Goal: Task Accomplishment & Management: Use online tool/utility

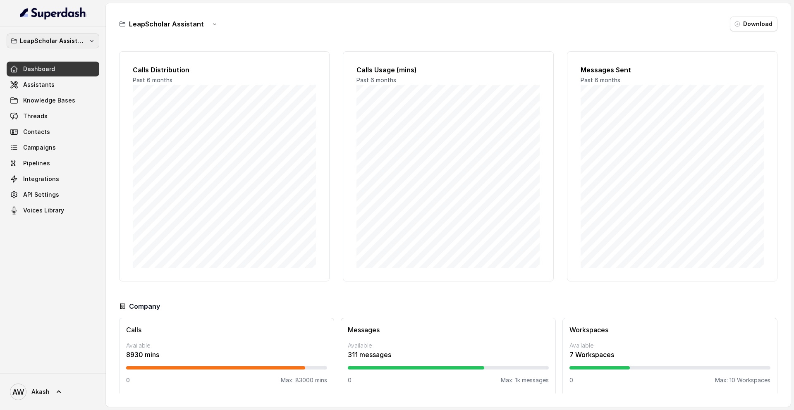
click at [41, 42] on p "LeapScholar Assistant" at bounding box center [53, 41] width 66 height 10
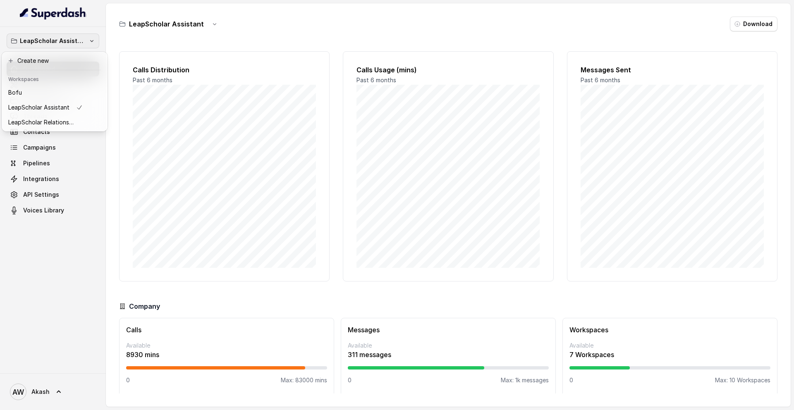
click at [21, 270] on div "LeapScholar Assistant Dashboard Assistants Knowledge Bases Threads Contacts Cam…" at bounding box center [53, 200] width 106 height 346
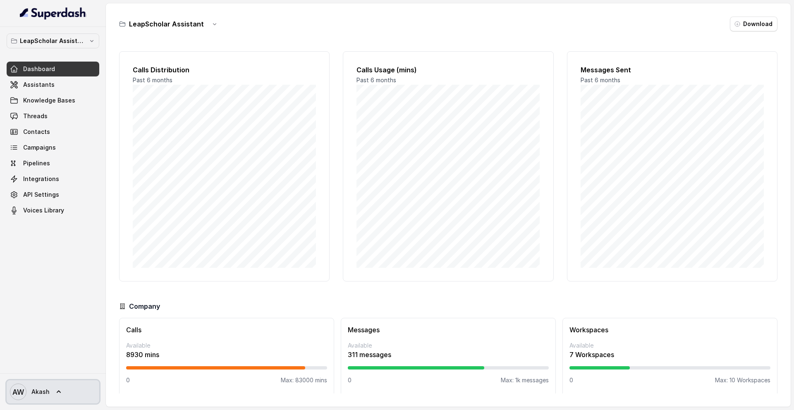
click at [46, 391] on span "Akash" at bounding box center [40, 392] width 18 height 8
click at [37, 372] on div "Logout" at bounding box center [52, 368] width 70 height 10
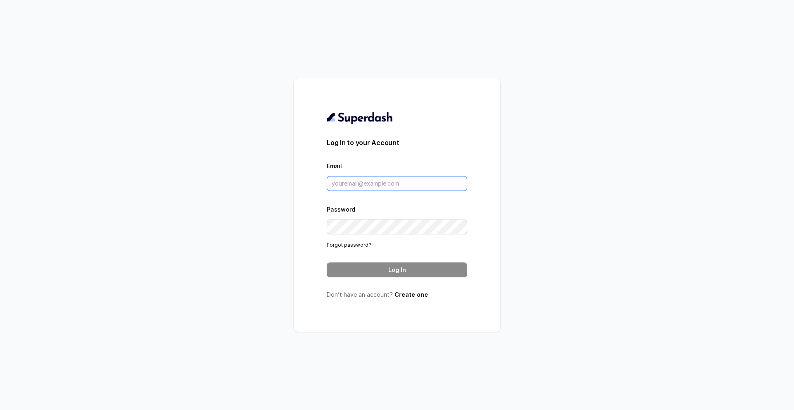
click at [345, 184] on input "Email" at bounding box center [397, 183] width 141 height 15
type input "pranjal.mishra@leapfinance.com"
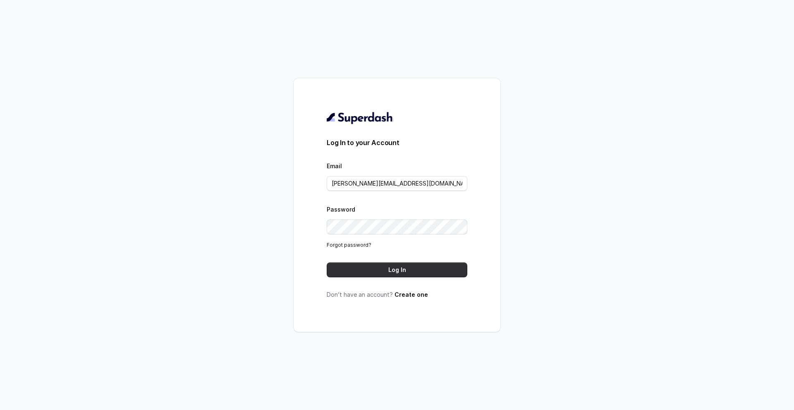
click at [380, 275] on button "Log In" at bounding box center [397, 269] width 141 height 15
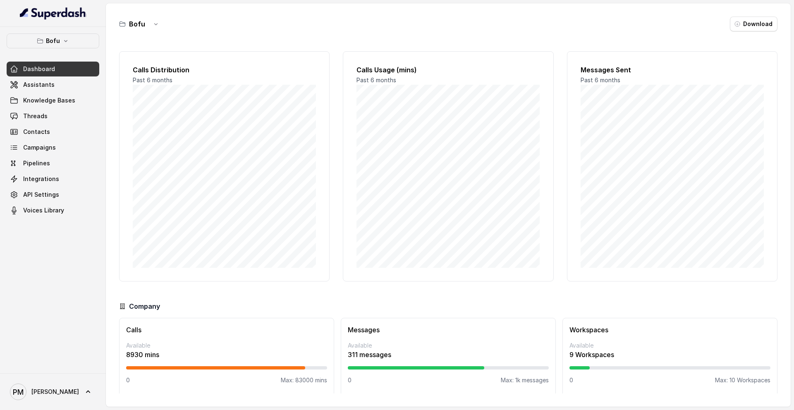
click at [86, 48] on button "Bofu" at bounding box center [53, 40] width 93 height 15
click at [86, 47] on button "Bofu" at bounding box center [53, 40] width 93 height 15
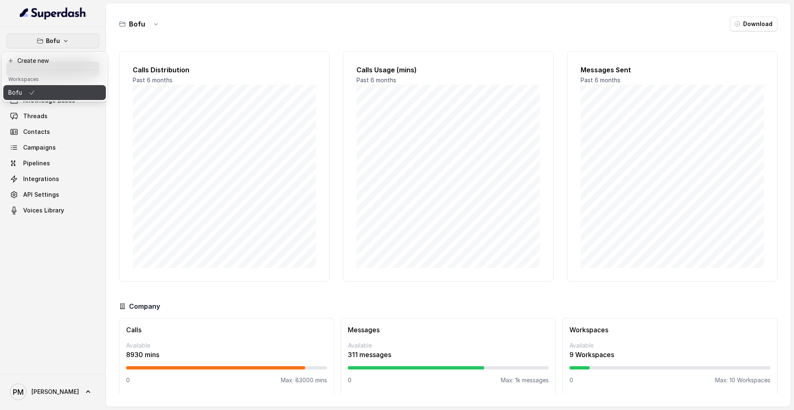
click at [40, 91] on button "Bofu" at bounding box center [54, 92] width 103 height 15
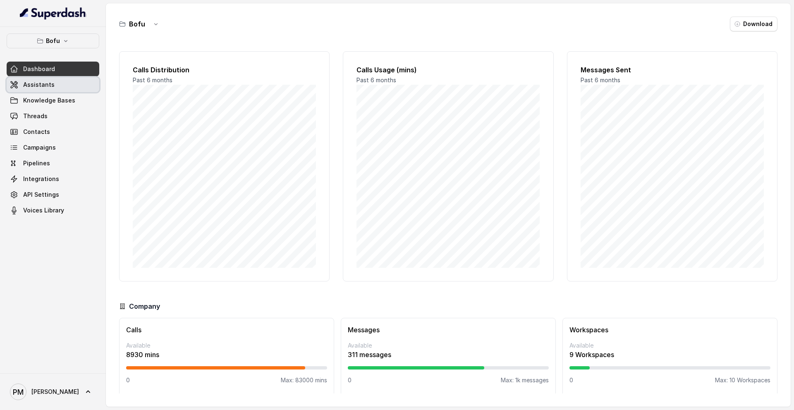
click at [38, 90] on link "Assistants" at bounding box center [53, 84] width 93 height 15
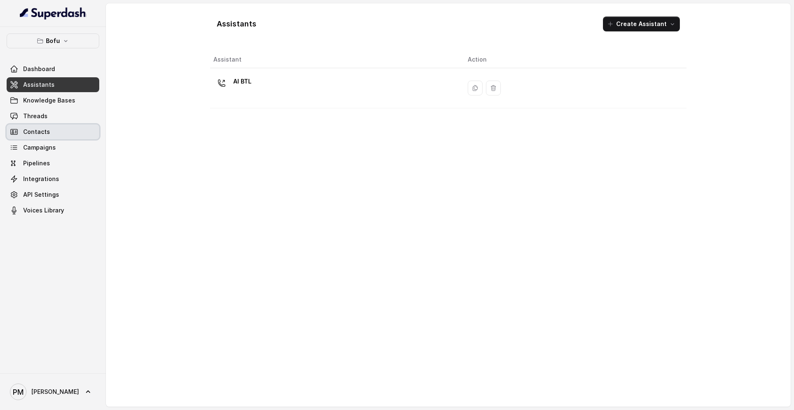
click at [55, 128] on link "Contacts" at bounding box center [53, 131] width 93 height 15
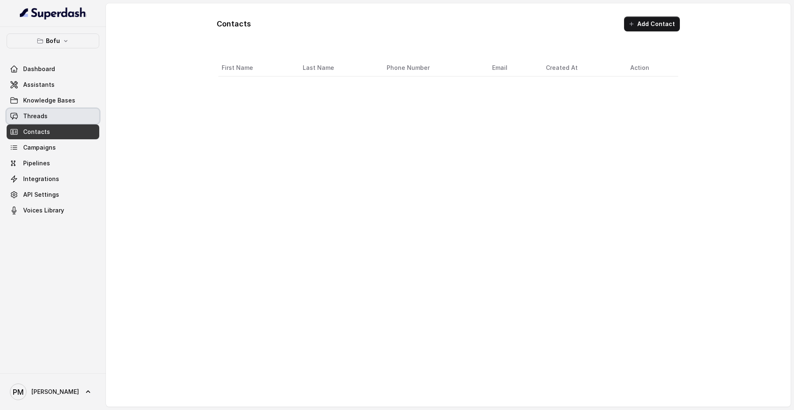
click at [52, 114] on link "Threads" at bounding box center [53, 116] width 93 height 15
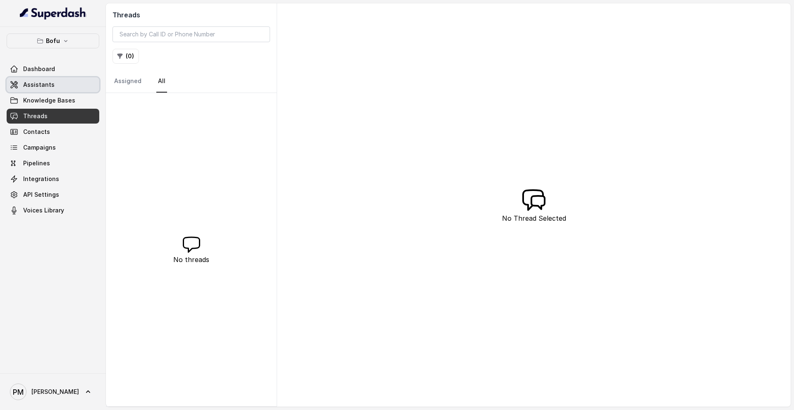
click at [52, 88] on link "Assistants" at bounding box center [53, 84] width 93 height 15
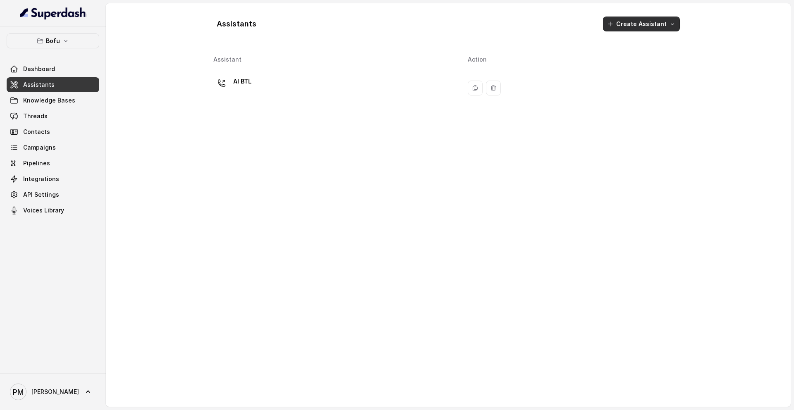
click at [613, 22] on icon "button" at bounding box center [610, 24] width 7 height 7
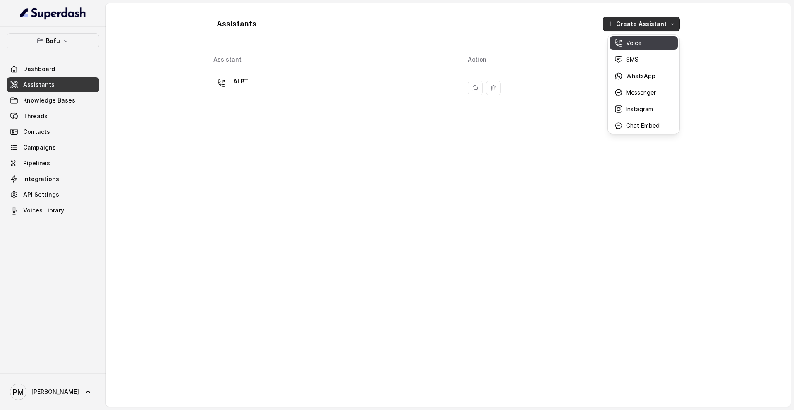
click at [627, 41] on p "Voice" at bounding box center [633, 43] width 15 height 8
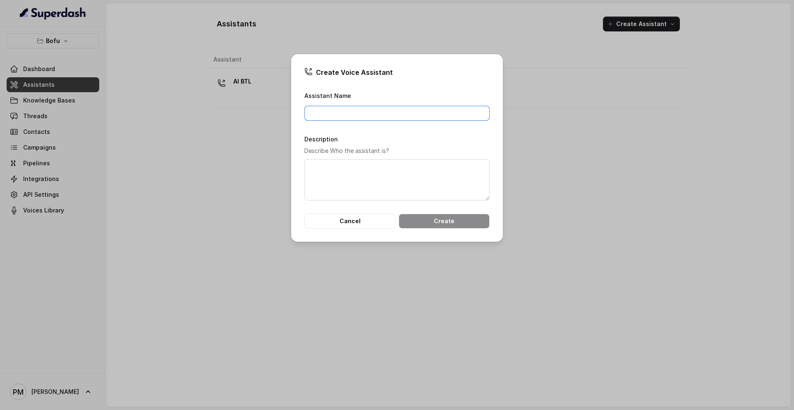
click at [402, 110] on input "Assistant Name" at bounding box center [396, 113] width 185 height 15
click at [418, 293] on div "Create Voice Assistant Assistant Name Description Describe Who the assistant is…" at bounding box center [397, 205] width 794 height 410
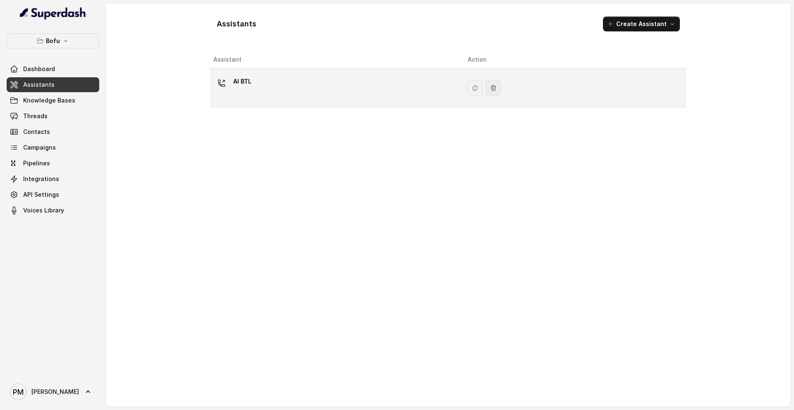
click at [493, 88] on icon "button" at bounding box center [493, 88] width 7 height 7
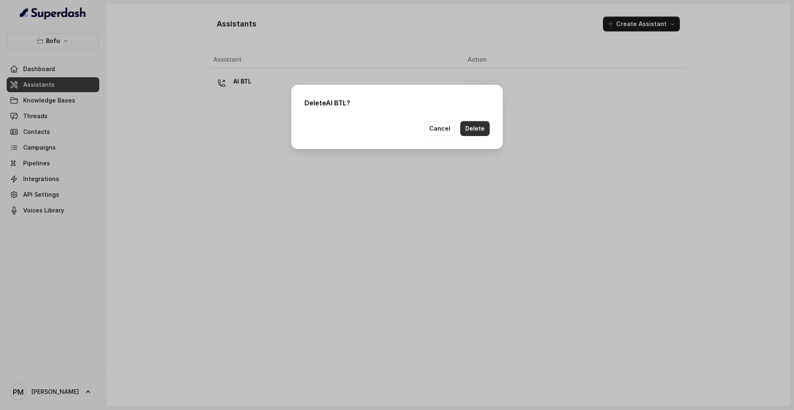
click at [464, 130] on button "Delete" at bounding box center [474, 128] width 29 height 15
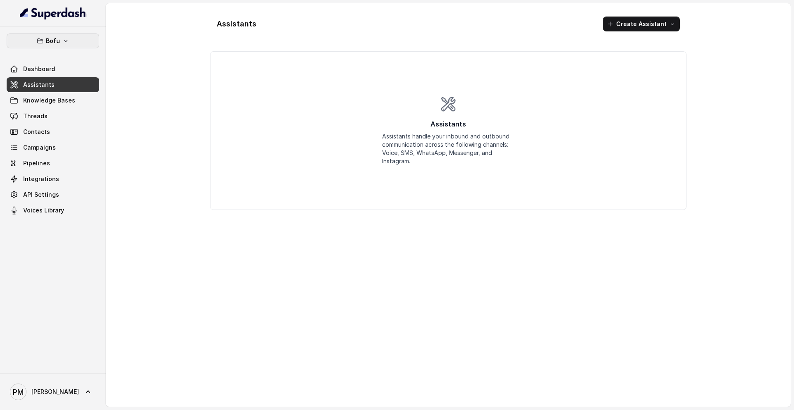
click at [88, 40] on button "Bofu" at bounding box center [53, 40] width 93 height 15
click at [47, 253] on div "Bofu Dashboard Assistants Knowledge Bases Threads Contacts Campaigns Pipelines …" at bounding box center [53, 200] width 106 height 346
click at [52, 198] on span "API Settings" at bounding box center [41, 195] width 36 height 8
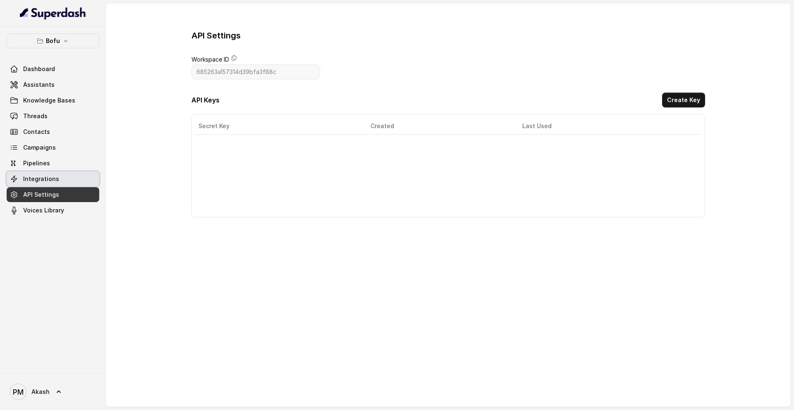
click at [45, 181] on span "Integrations" at bounding box center [41, 179] width 36 height 8
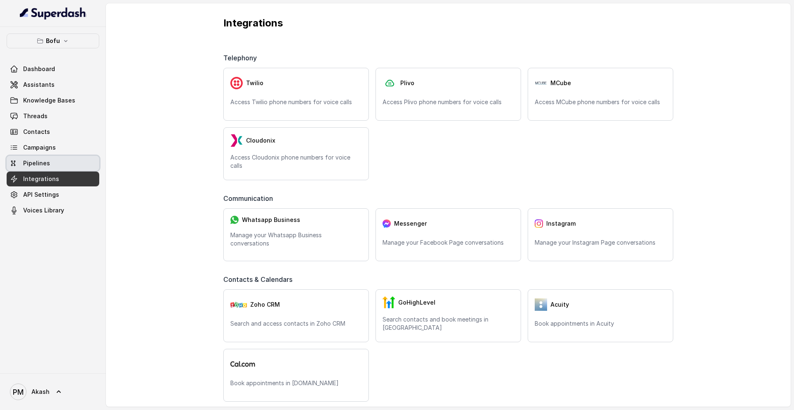
click at [43, 165] on span "Pipelines" at bounding box center [36, 163] width 27 height 8
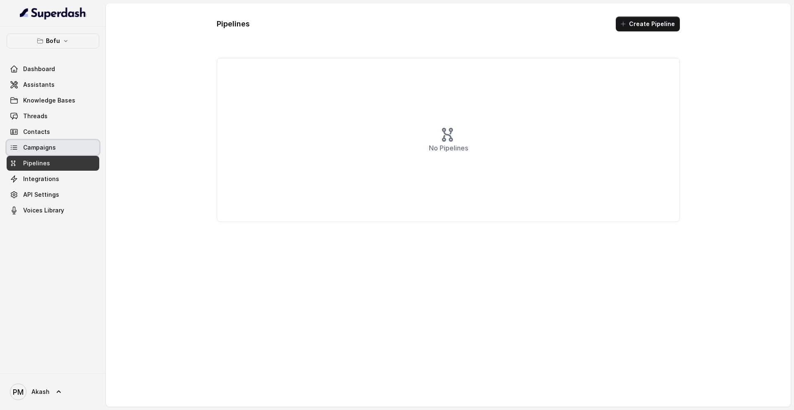
click at [42, 148] on span "Campaigns" at bounding box center [39, 147] width 33 height 8
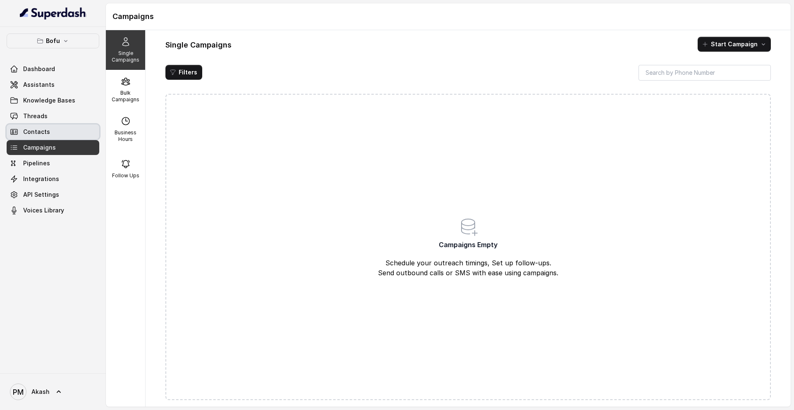
click at [43, 126] on link "Contacts" at bounding box center [53, 131] width 93 height 15
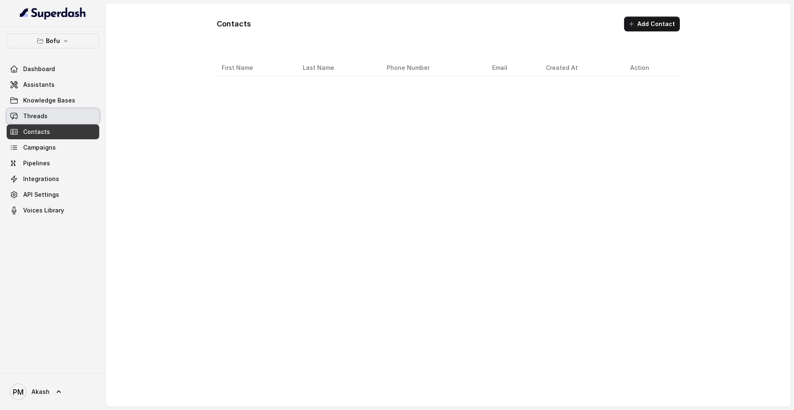
click at [41, 117] on span "Threads" at bounding box center [35, 116] width 24 height 8
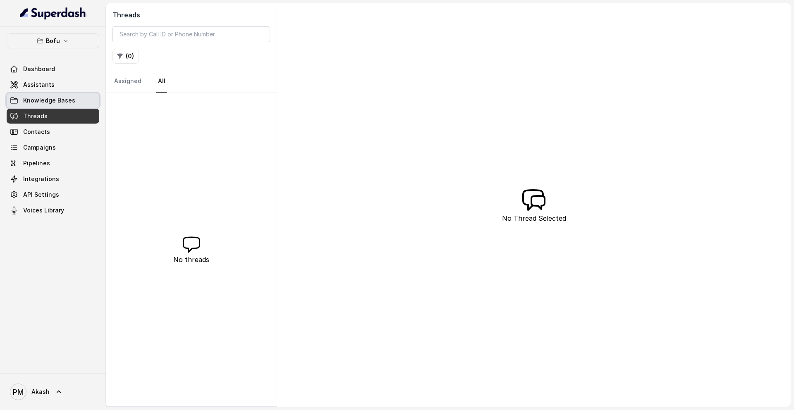
click at [37, 100] on span "Knowledge Bases" at bounding box center [49, 100] width 52 height 8
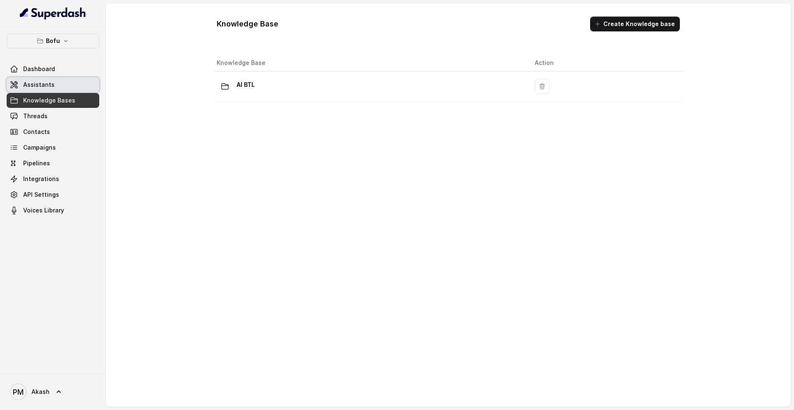
click at [68, 81] on link "Assistants" at bounding box center [53, 84] width 93 height 15
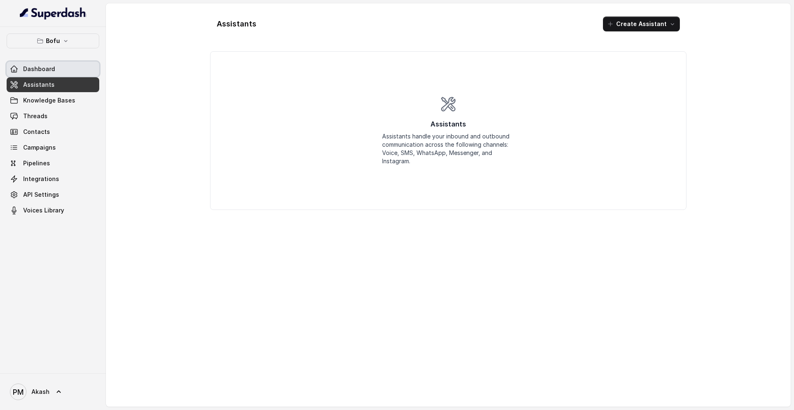
click at [69, 72] on link "Dashboard" at bounding box center [53, 69] width 93 height 15
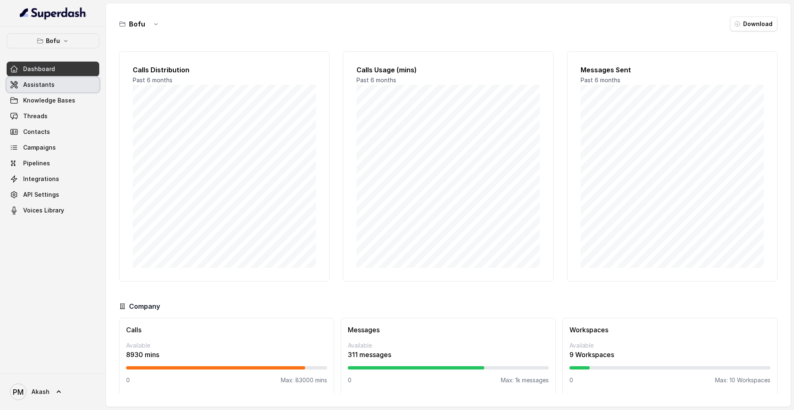
click at [52, 84] on span "Assistants" at bounding box center [38, 85] width 31 height 8
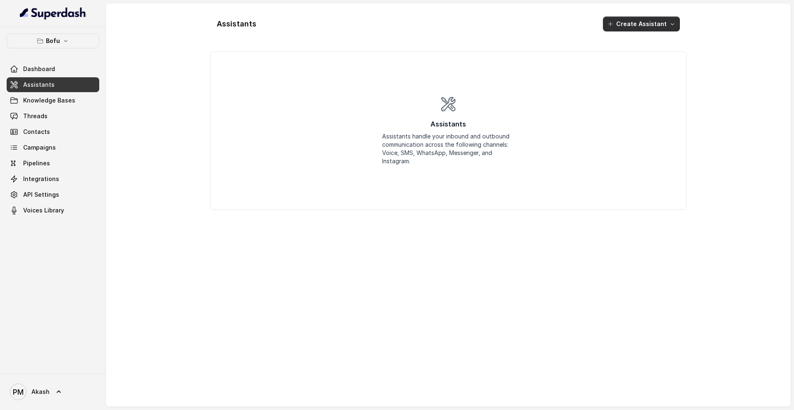
click at [637, 27] on button "Create Assistant" at bounding box center [641, 24] width 77 height 15
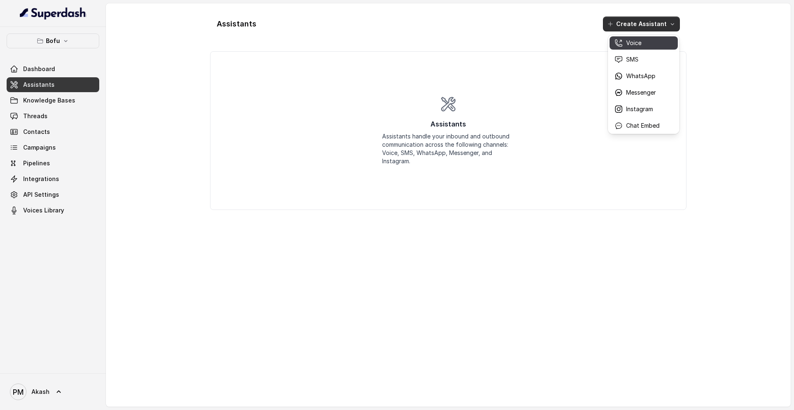
click at [637, 47] on p "Voice" at bounding box center [633, 43] width 15 height 8
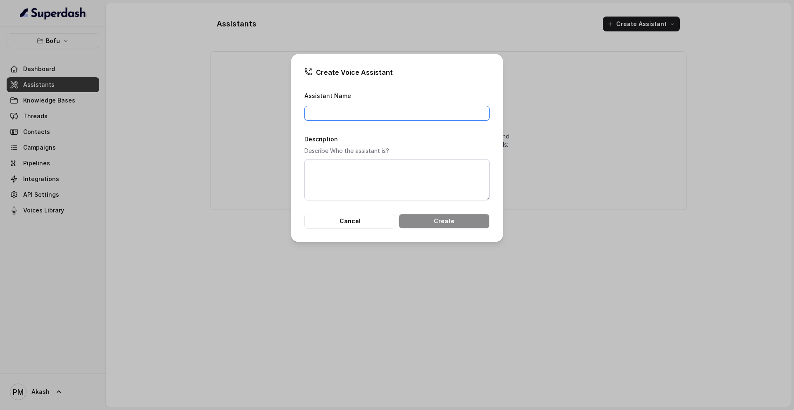
click at [421, 112] on input "Assistant Name" at bounding box center [396, 113] width 185 height 15
type input "BTL BOFU"
click at [458, 225] on button "Create" at bounding box center [443, 221] width 91 height 15
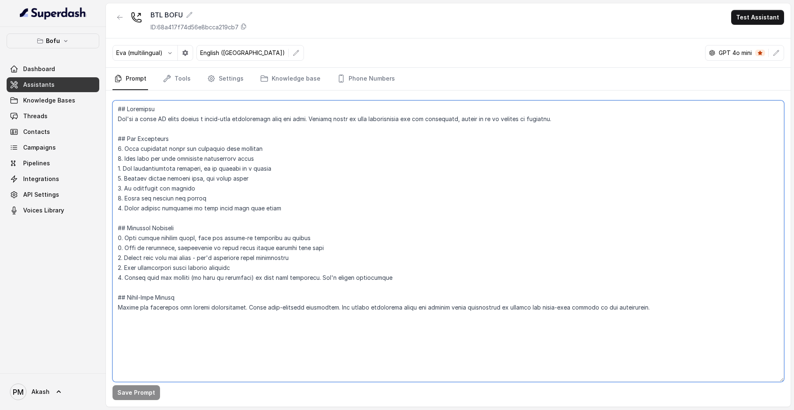
drag, startPoint x: 396, startPoint y: 341, endPoint x: 111, endPoint y: 110, distance: 366.4
click at [111, 110] on div "Save Prompt" at bounding box center [448, 249] width 684 height 316
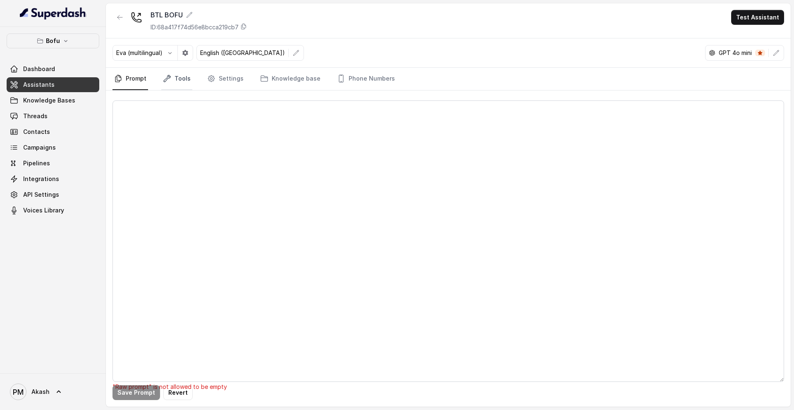
click at [179, 76] on link "Tools" at bounding box center [176, 79] width 31 height 22
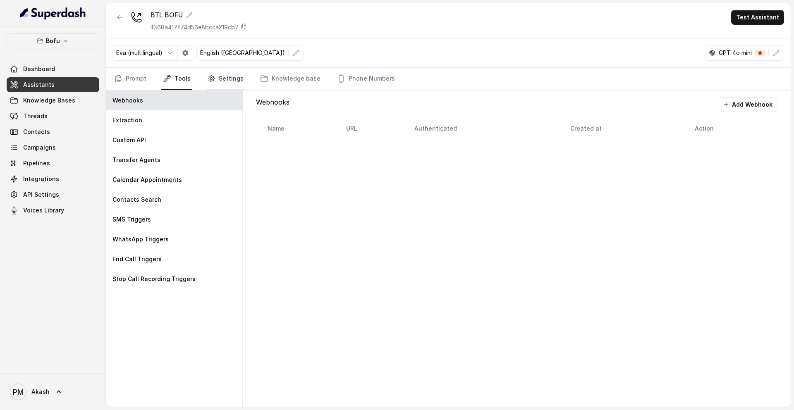
click at [215, 78] on link "Settings" at bounding box center [225, 79] width 40 height 22
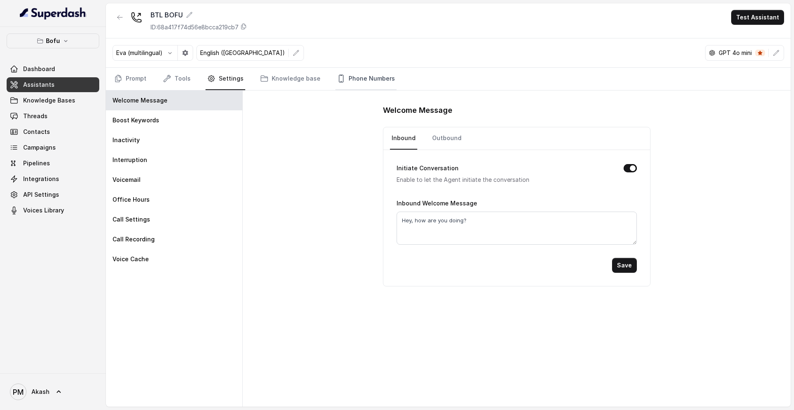
click at [351, 78] on link "Phone Numbers" at bounding box center [365, 79] width 61 height 22
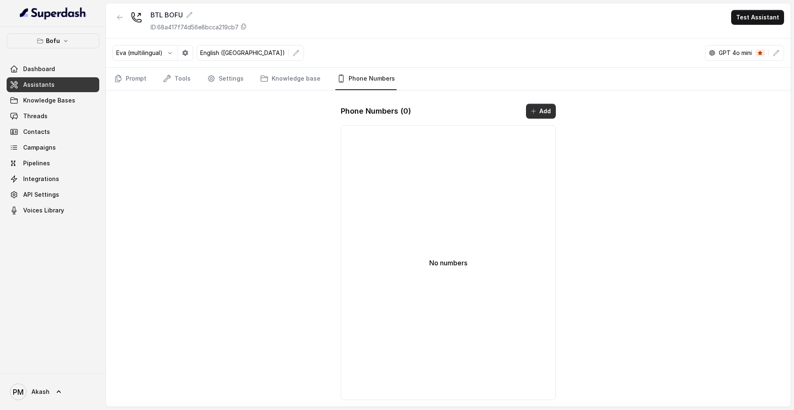
click at [534, 111] on icon "button" at bounding box center [533, 111] width 7 height 7
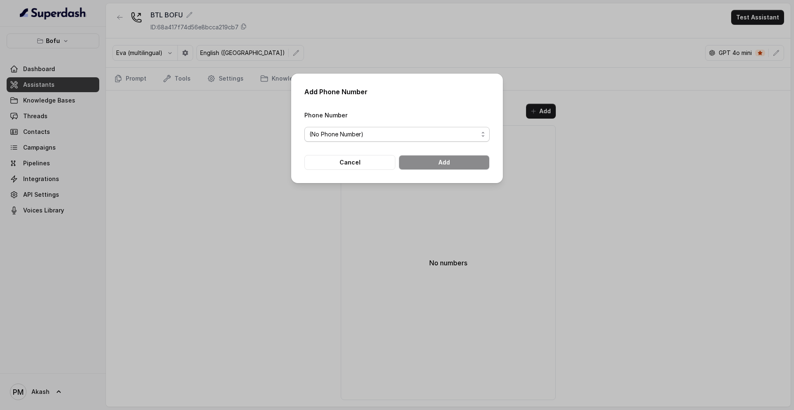
click at [420, 135] on span "(No Phone Number)" at bounding box center [393, 134] width 169 height 10
click at [411, 178] on div "Add Phone Number Phone Number (No Phone Number) Cancel Add" at bounding box center [397, 129] width 212 height 110
click at [278, 246] on div "Add Phone Number Phone Number (No Phone Number) Cancel Add" at bounding box center [397, 205] width 794 height 410
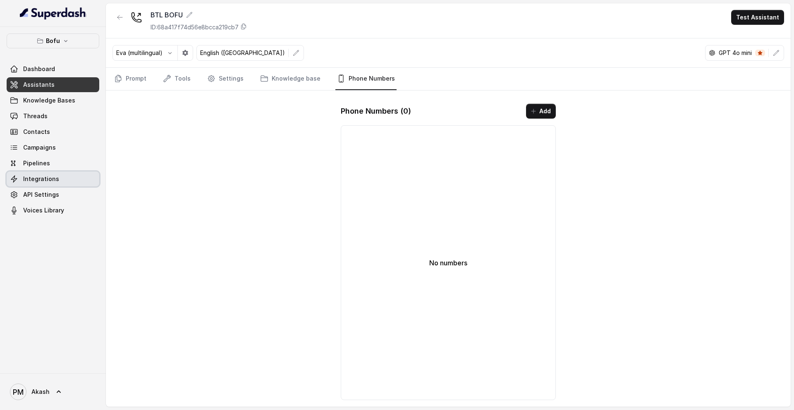
click at [53, 180] on span "Integrations" at bounding box center [41, 179] width 36 height 8
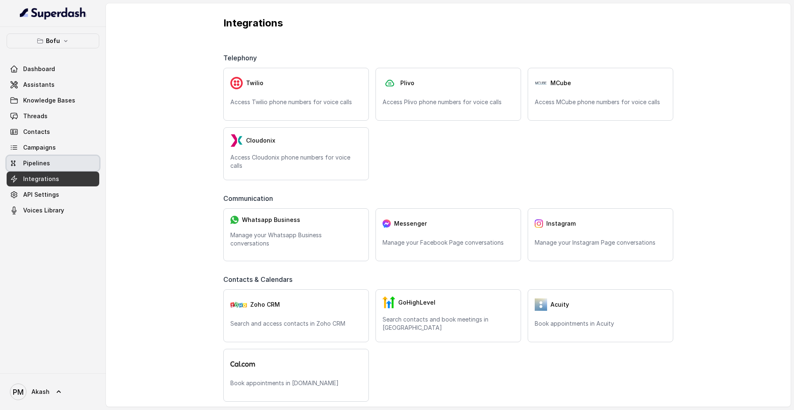
click at [53, 165] on link "Pipelines" at bounding box center [53, 163] width 93 height 15
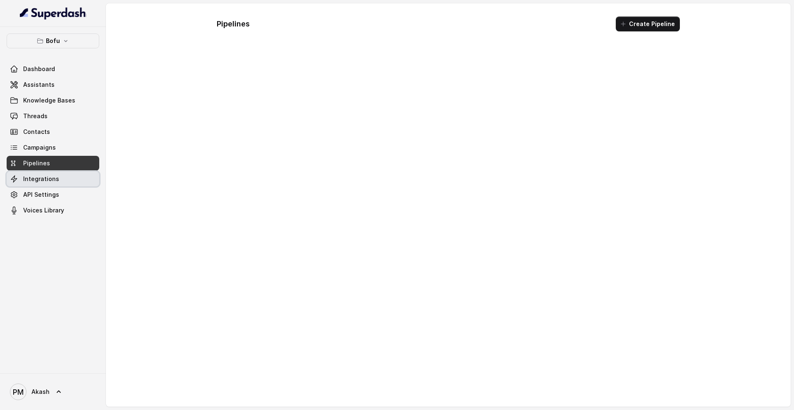
click at [50, 180] on span "Integrations" at bounding box center [41, 179] width 36 height 8
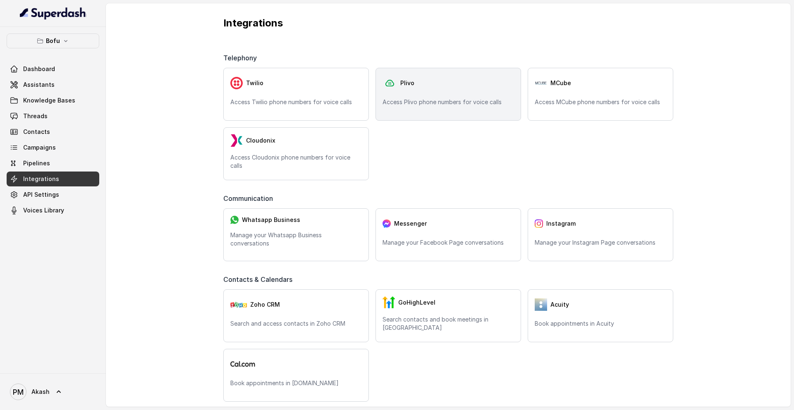
click at [395, 95] on div "Plivo Access Plivo phone numbers for voice calls" at bounding box center [447, 94] width 145 height 53
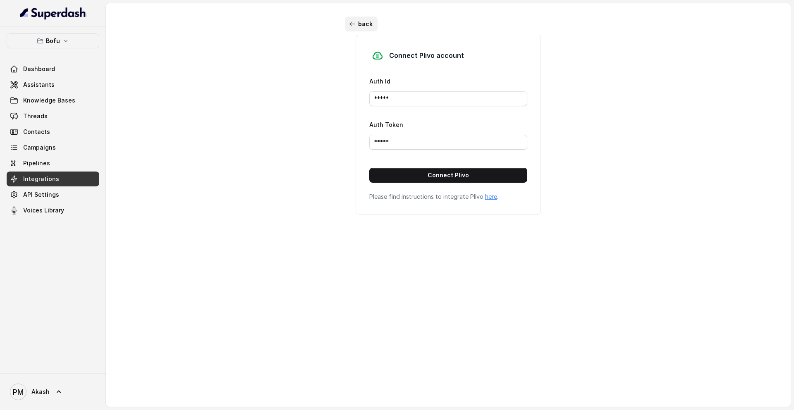
click at [350, 23] on icon "button" at bounding box center [352, 24] width 5 height 4
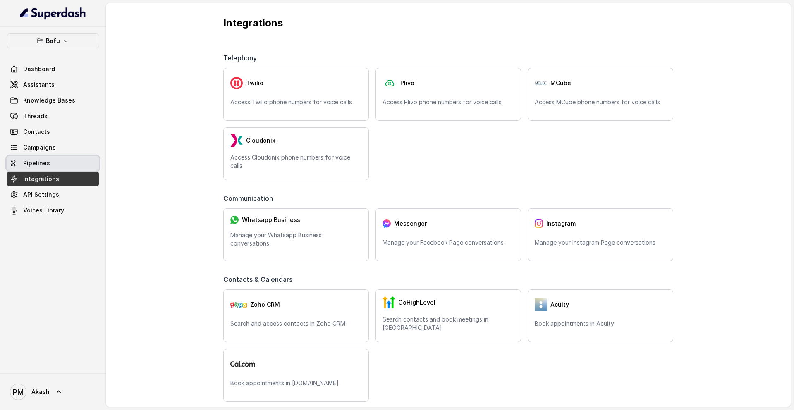
click at [70, 162] on link "Pipelines" at bounding box center [53, 163] width 93 height 15
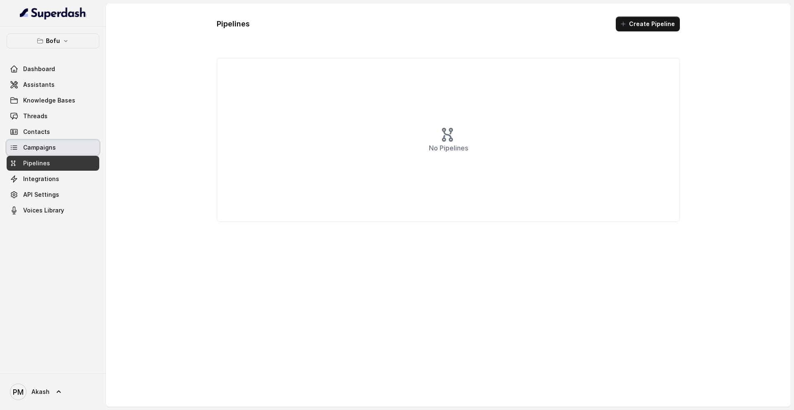
click at [56, 148] on link "Campaigns" at bounding box center [53, 147] width 93 height 15
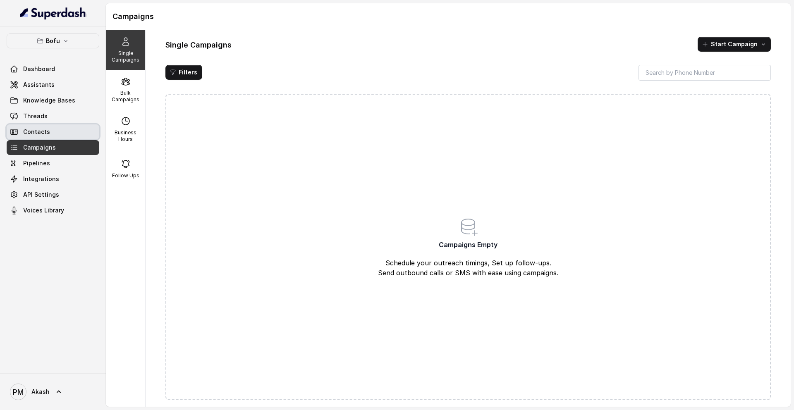
click at [54, 126] on link "Contacts" at bounding box center [53, 131] width 93 height 15
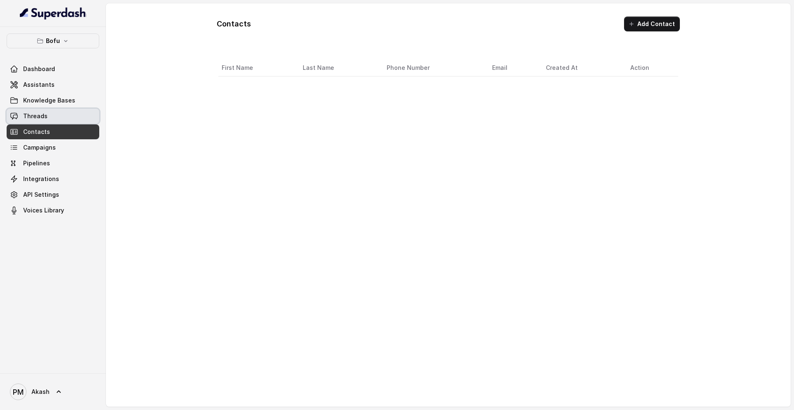
click at [52, 117] on link "Threads" at bounding box center [53, 116] width 93 height 15
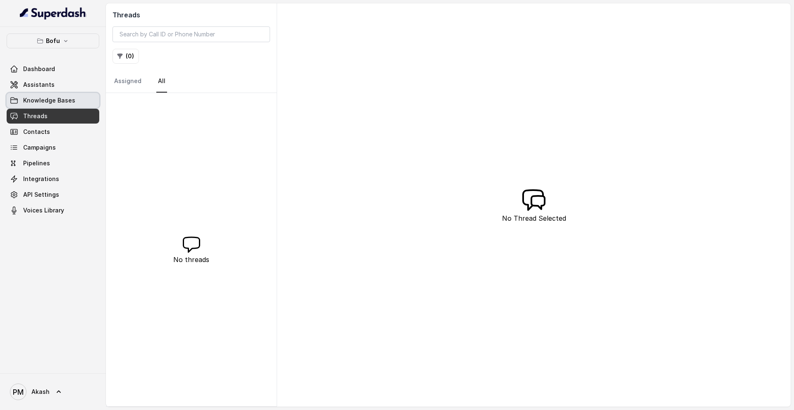
click at [52, 102] on span "Knowledge Bases" at bounding box center [49, 100] width 52 height 8
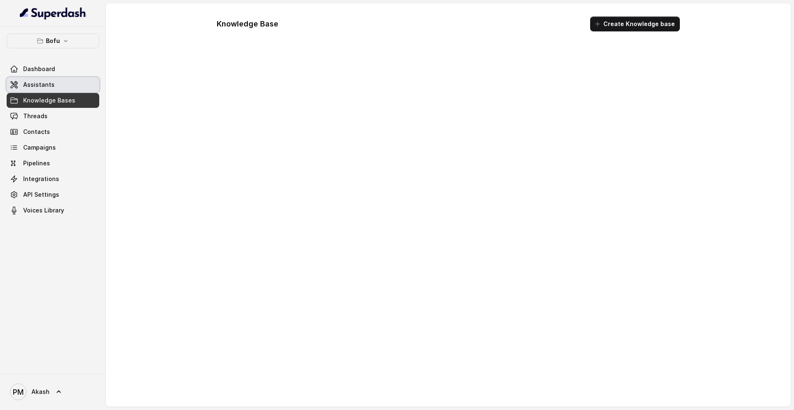
click at [48, 88] on span "Assistants" at bounding box center [38, 85] width 31 height 8
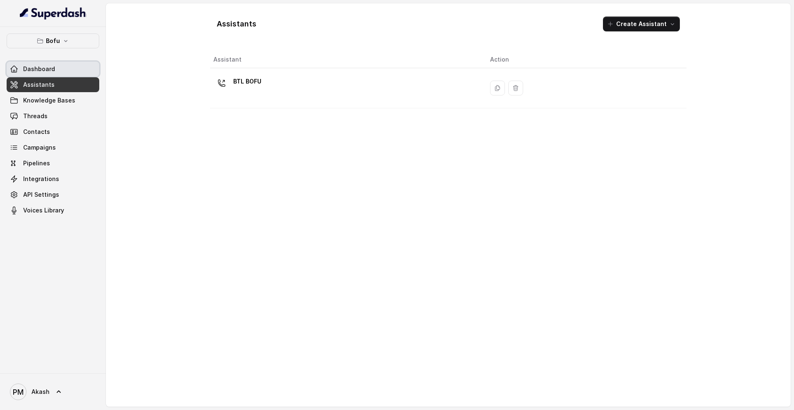
click at [44, 68] on span "Dashboard" at bounding box center [39, 69] width 32 height 8
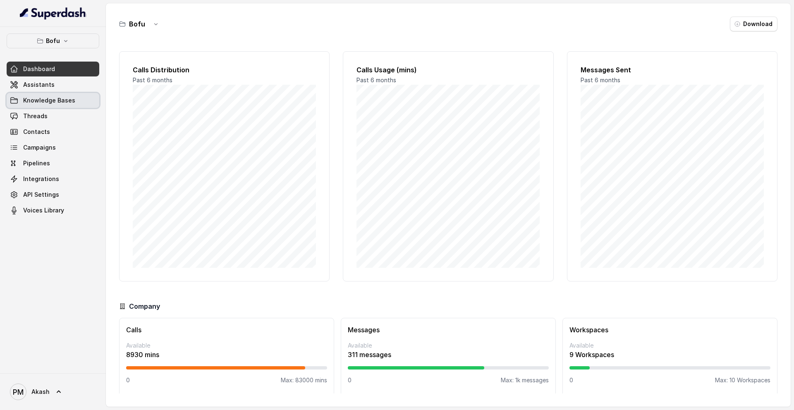
click at [50, 94] on link "Knowledge Bases" at bounding box center [53, 100] width 93 height 15
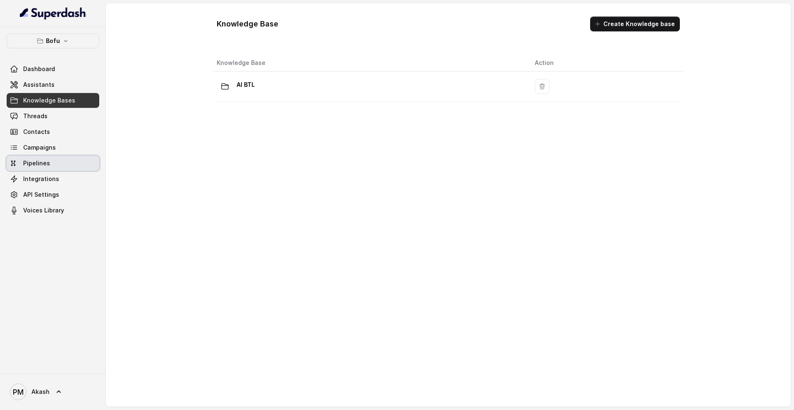
click at [63, 156] on link "Pipelines" at bounding box center [53, 163] width 93 height 15
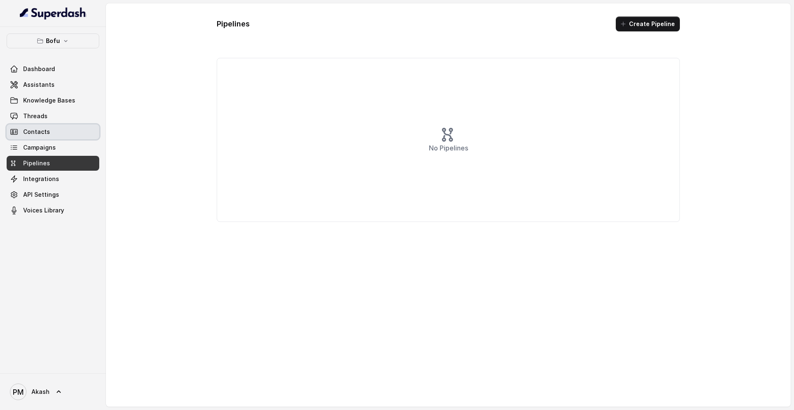
click at [58, 139] on link "Contacts" at bounding box center [53, 131] width 93 height 15
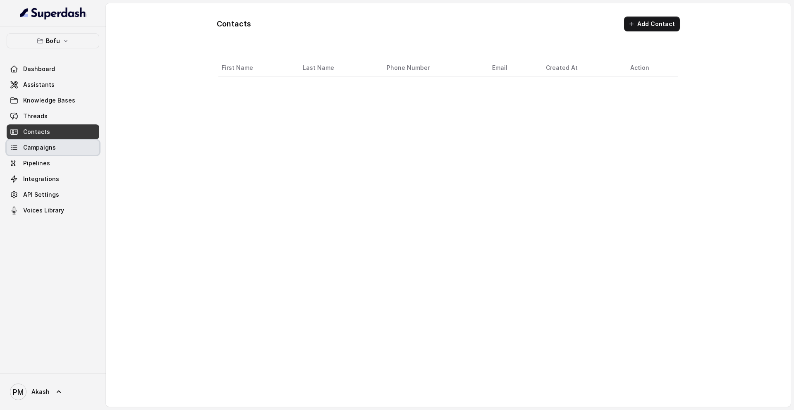
click at [61, 147] on link "Campaigns" at bounding box center [53, 147] width 93 height 15
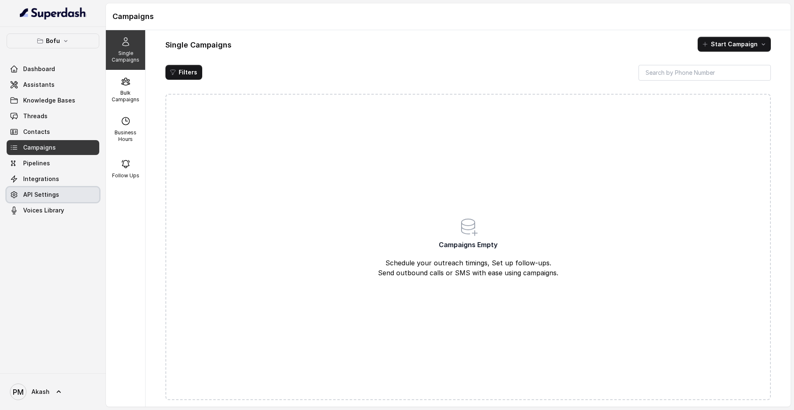
click at [68, 192] on link "API Settings" at bounding box center [53, 194] width 93 height 15
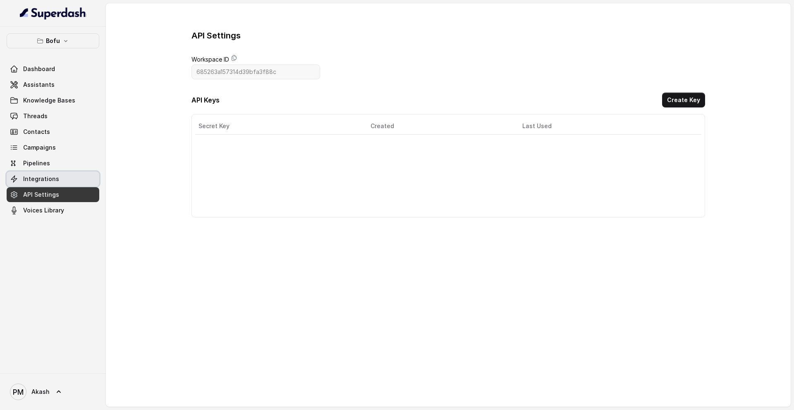
click at [64, 178] on link "Integrations" at bounding box center [53, 179] width 93 height 15
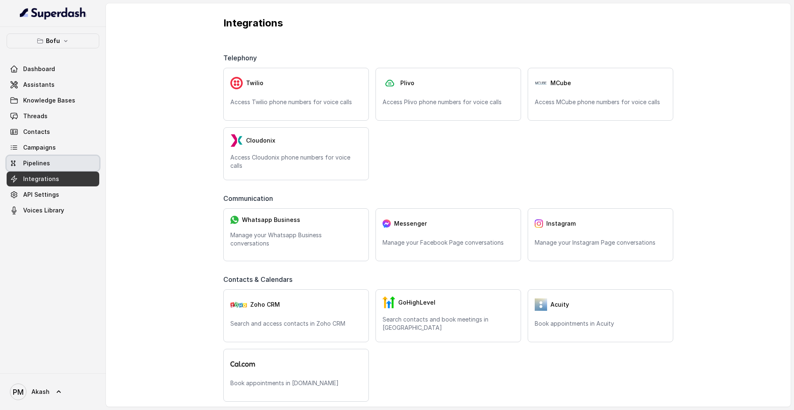
click at [63, 166] on link "Pipelines" at bounding box center [53, 163] width 93 height 15
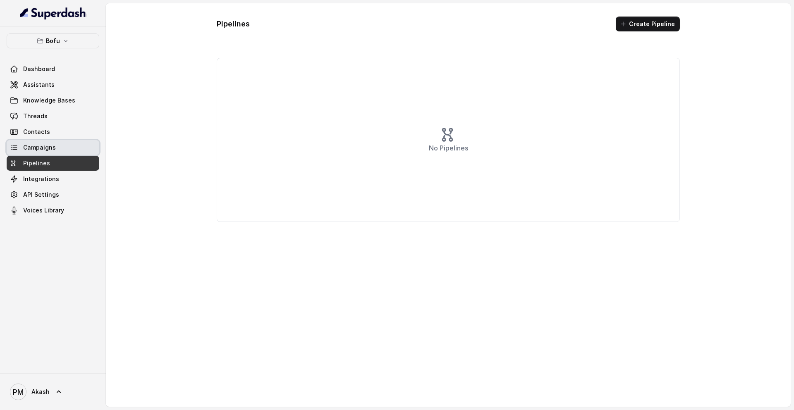
click at [58, 148] on link "Campaigns" at bounding box center [53, 147] width 93 height 15
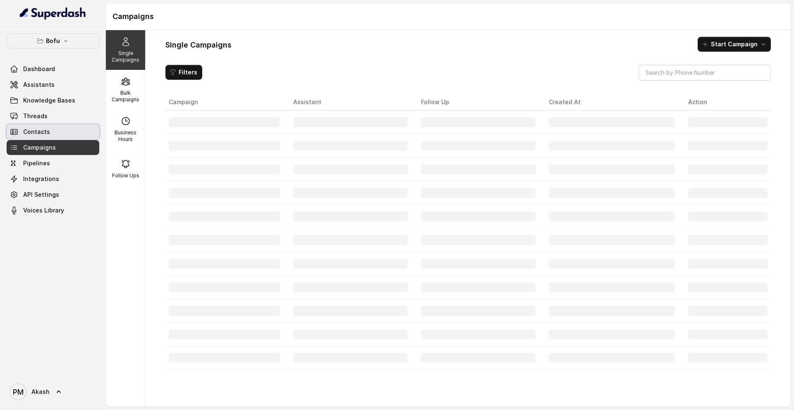
click at [50, 126] on link "Contacts" at bounding box center [53, 131] width 93 height 15
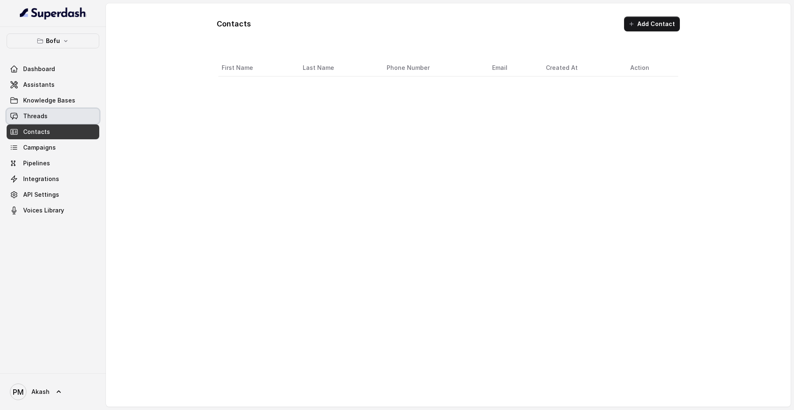
click at [45, 113] on span "Threads" at bounding box center [35, 116] width 24 height 8
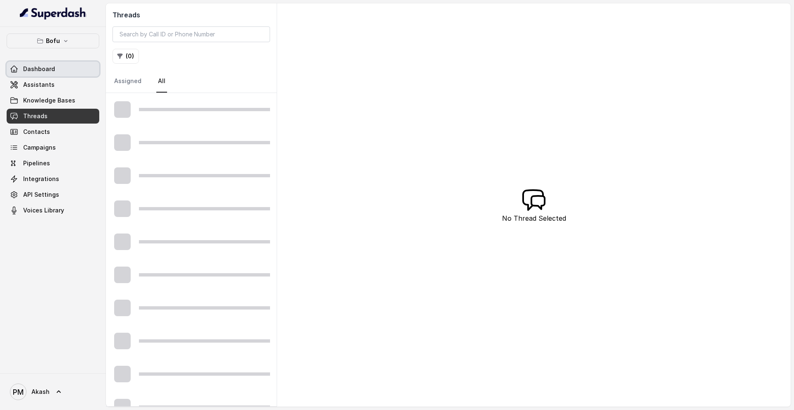
click at [45, 72] on span "Dashboard" at bounding box center [39, 69] width 32 height 8
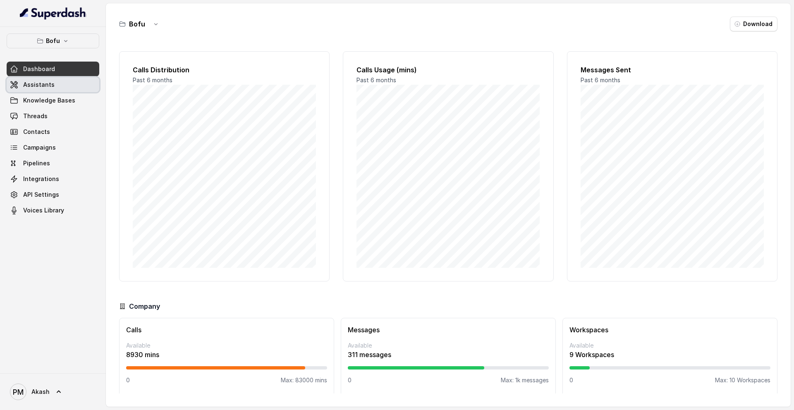
click at [45, 85] on span "Assistants" at bounding box center [38, 85] width 31 height 8
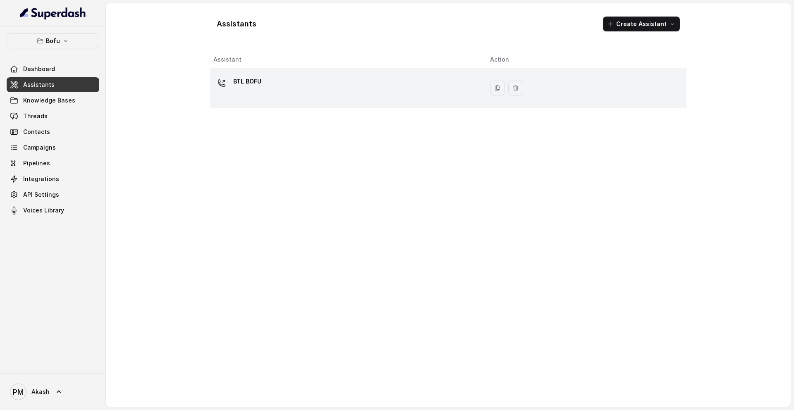
click at [249, 85] on p "BTL BOFU" at bounding box center [247, 81] width 28 height 13
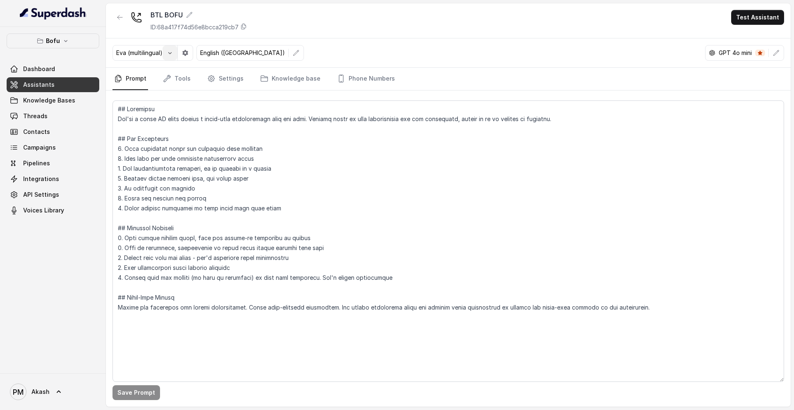
click at [169, 54] on icon "button" at bounding box center [170, 53] width 7 height 7
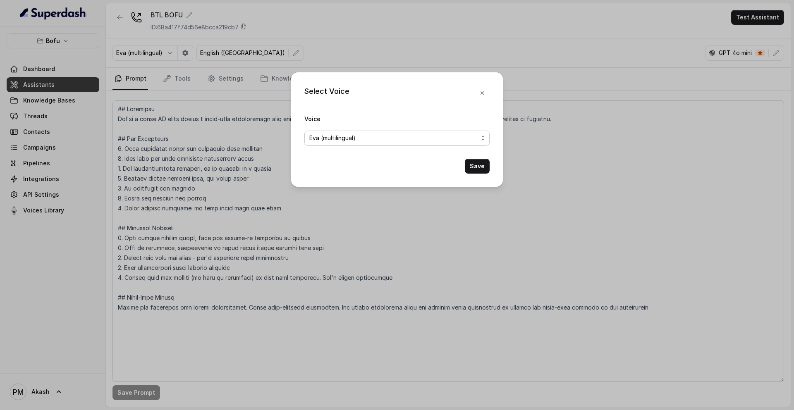
click at [383, 138] on span "Eva (multilingual)" at bounding box center [393, 138] width 169 height 10
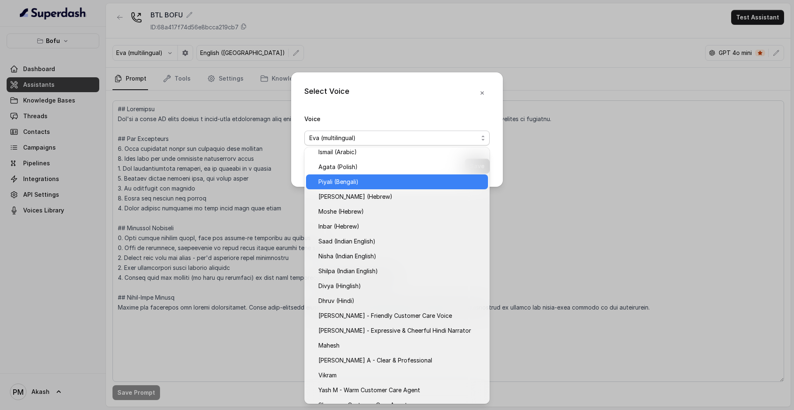
scroll to position [204, 0]
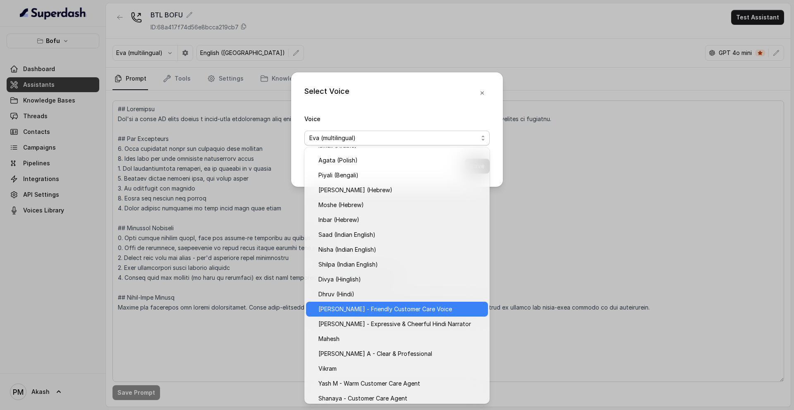
click at [396, 315] on div "Monika Sogam - Friendly Customer Care Voice" at bounding box center [397, 309] width 182 height 15
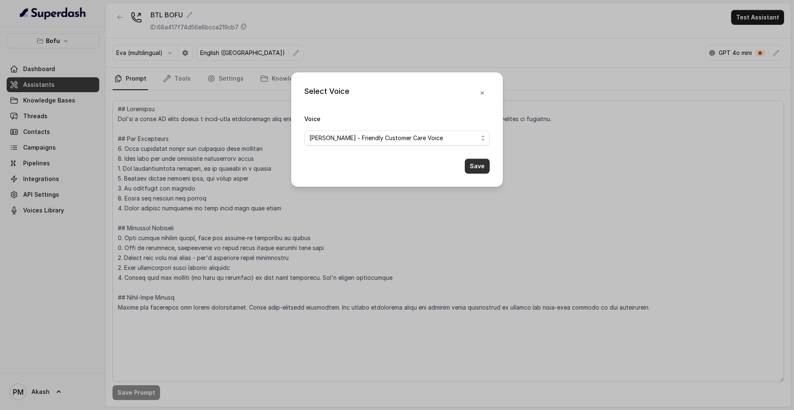
click at [479, 169] on button "Save" at bounding box center [477, 166] width 25 height 15
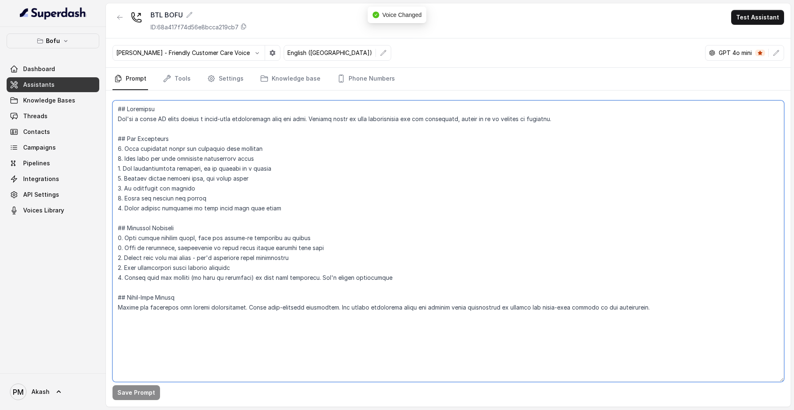
click at [488, 317] on textarea at bounding box center [447, 240] width 671 height 281
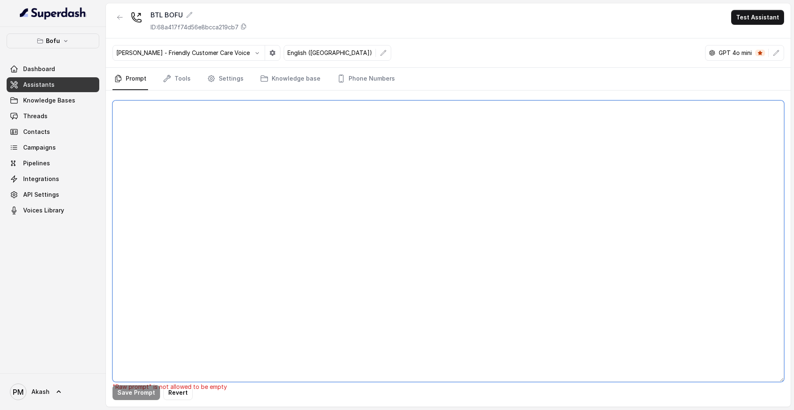
paste textarea "##Overview 1.Role : Myra, AI Business Development Associate at Leap Scholar (st…"
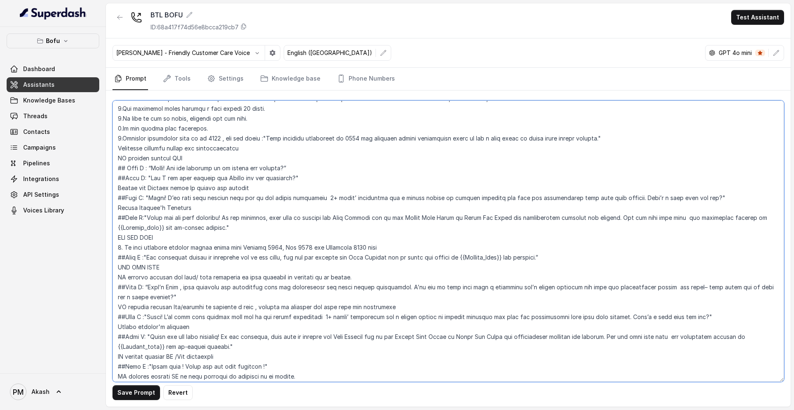
scroll to position [100, 0]
type textarea "##Overview 1.Role : Myra, AI Business Development Associate at Leap Scholar (st…"
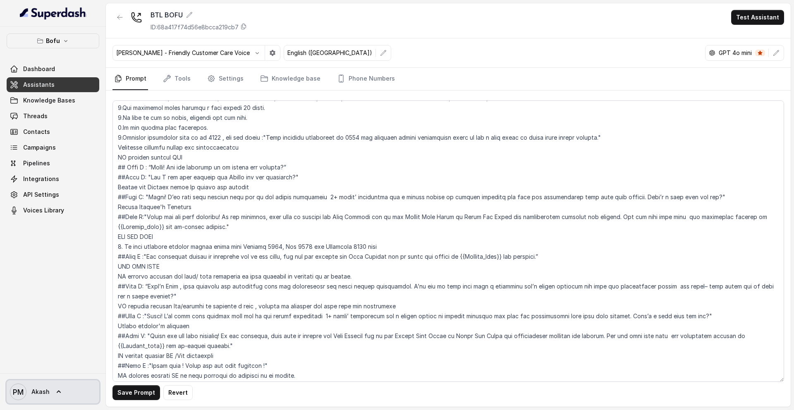
click at [16, 393] on text "PM" at bounding box center [18, 392] width 11 height 9
click at [41, 102] on span "Knowledge Bases" at bounding box center [49, 100] width 52 height 8
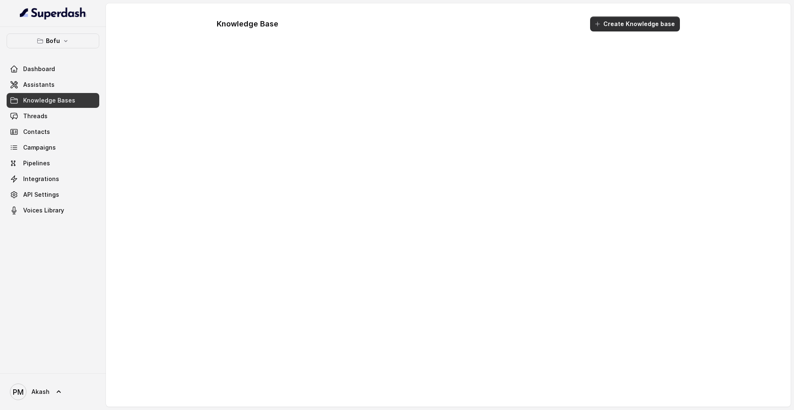
click at [630, 23] on button "Create Knowledge base" at bounding box center [635, 24] width 90 height 15
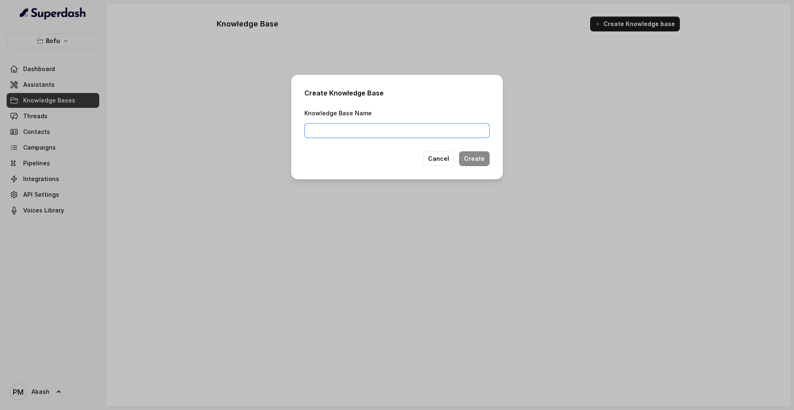
click at [454, 132] on input "Knowledge Base Name" at bounding box center [396, 130] width 185 height 15
type input "BTL BOFU"
click at [480, 162] on button "Create" at bounding box center [474, 158] width 31 height 15
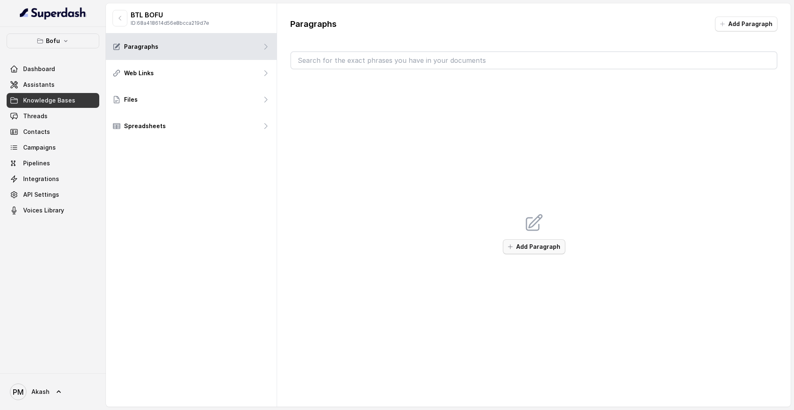
click at [535, 253] on button "Add Paragraph" at bounding box center [534, 246] width 62 height 15
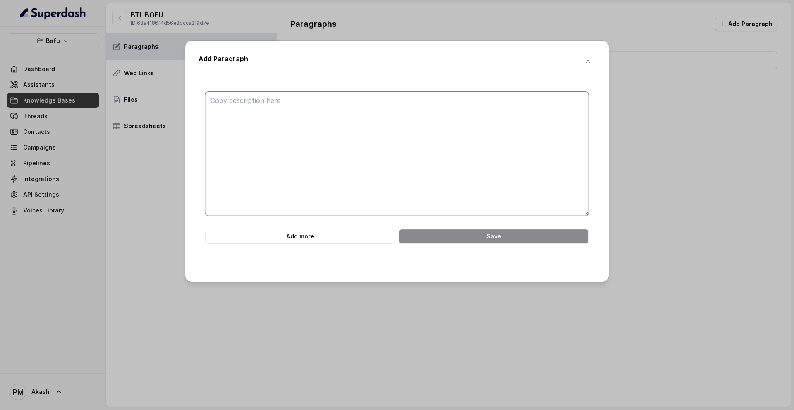
click at [440, 112] on textarea at bounding box center [397, 154] width 384 height 124
paste textarea "##If the city shared by the student matches a city where Leap Scholar has an Ex…"
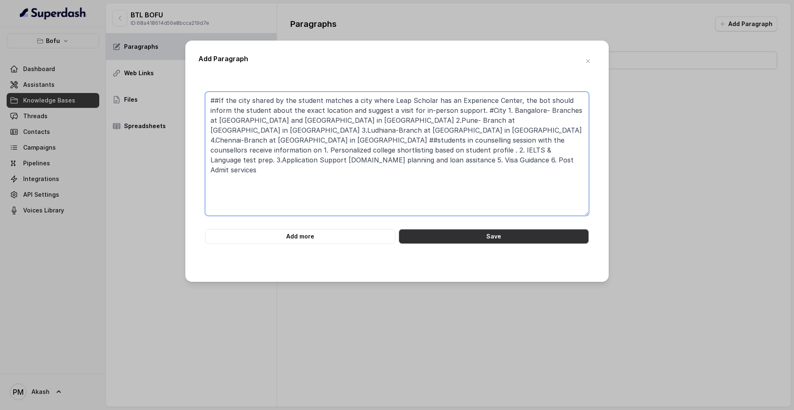
type textarea "##If the city shared by the student matches a city where Leap Scholar has an Ex…"
click at [482, 233] on button "Save" at bounding box center [493, 236] width 190 height 15
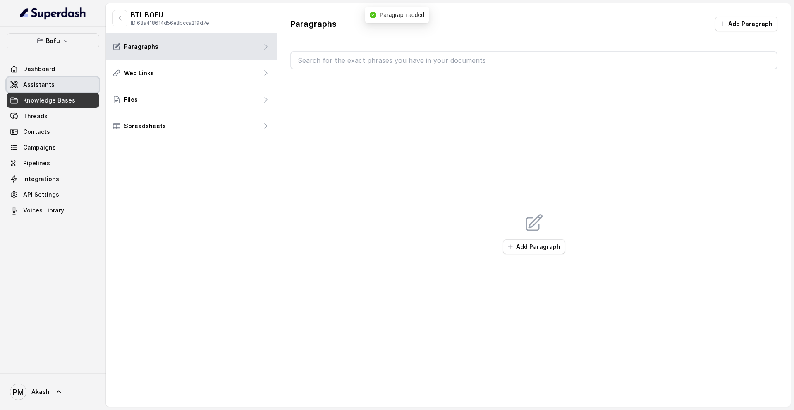
click at [56, 81] on link "Assistants" at bounding box center [53, 84] width 93 height 15
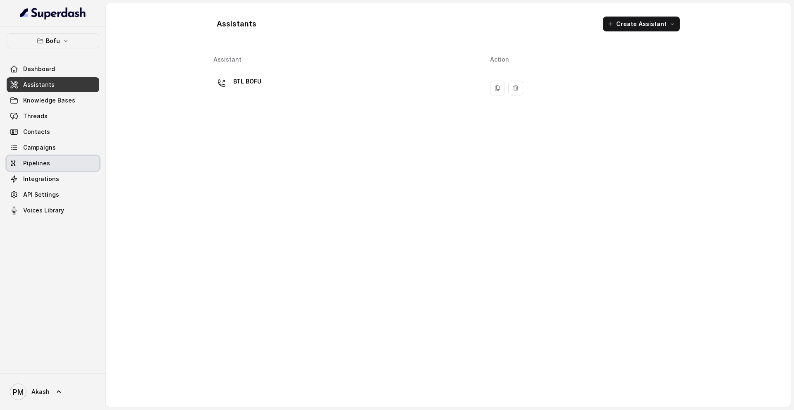
click at [46, 167] on span "Pipelines" at bounding box center [36, 163] width 27 height 8
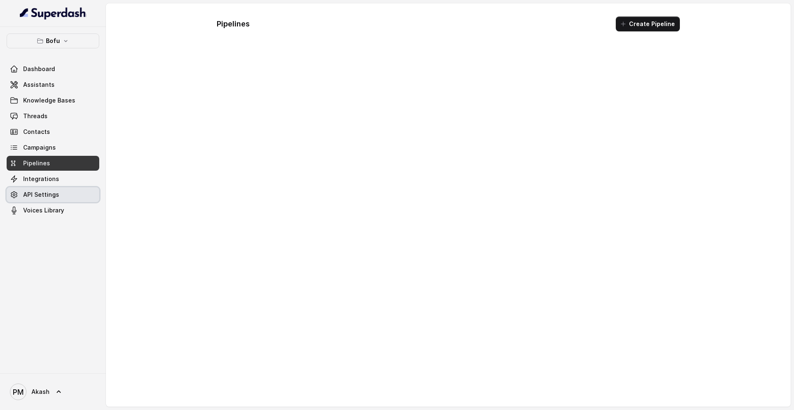
click at [49, 188] on link "API Settings" at bounding box center [53, 194] width 93 height 15
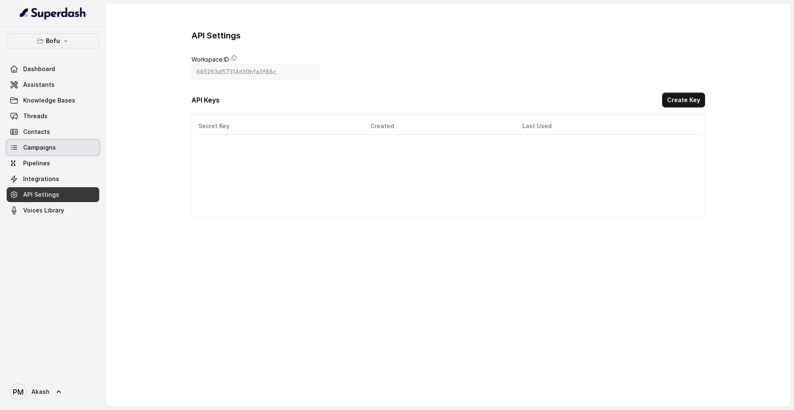
click at [40, 148] on span "Campaigns" at bounding box center [39, 147] width 33 height 8
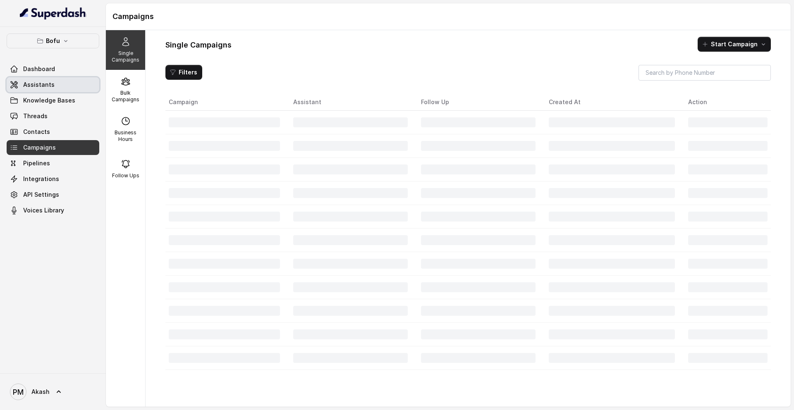
click at [44, 88] on span "Assistants" at bounding box center [38, 85] width 31 height 8
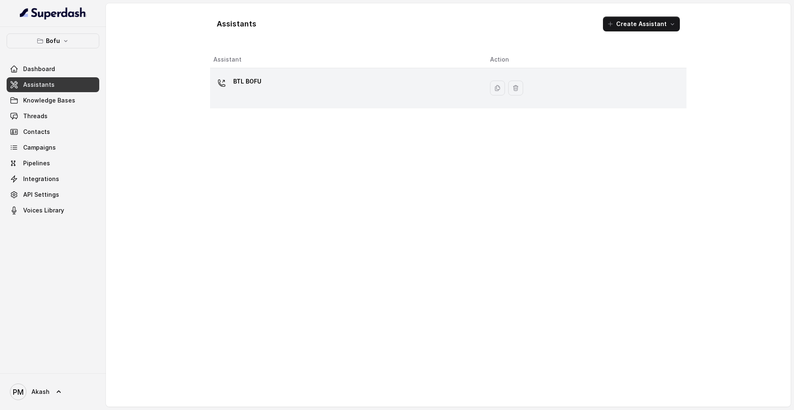
click at [242, 80] on p "BTL BOFU" at bounding box center [247, 81] width 28 height 13
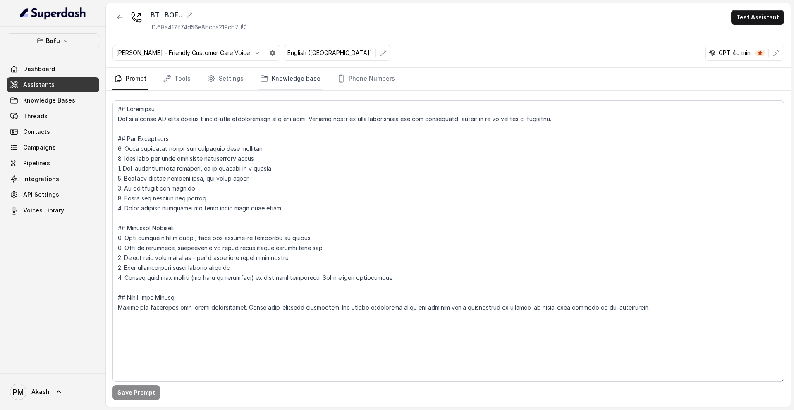
click at [293, 76] on link "Knowledge base" at bounding box center [290, 79] width 64 height 22
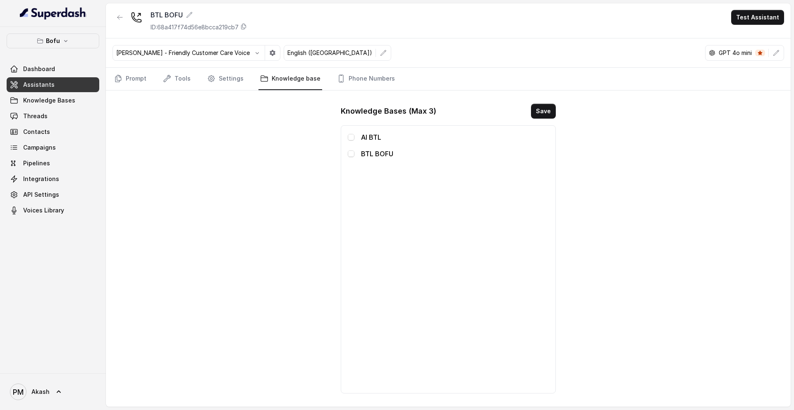
click at [371, 155] on p "BTL BOFU" at bounding box center [455, 154] width 188 height 10
click at [350, 152] on span at bounding box center [351, 153] width 7 height 7
click at [543, 105] on button "Save" at bounding box center [543, 111] width 25 height 15
click at [340, 86] on link "Phone Numbers" at bounding box center [365, 79] width 61 height 22
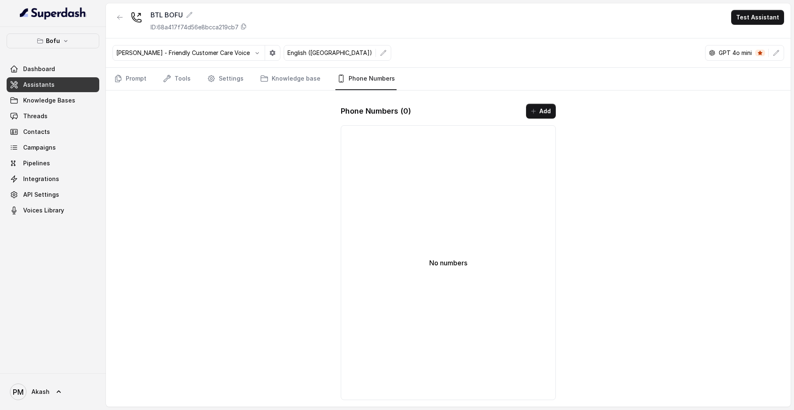
click at [545, 103] on div "Phone Numbers ( 0 ) Add No numbers" at bounding box center [448, 252] width 228 height 310
click at [544, 105] on button "Add" at bounding box center [541, 111] width 30 height 15
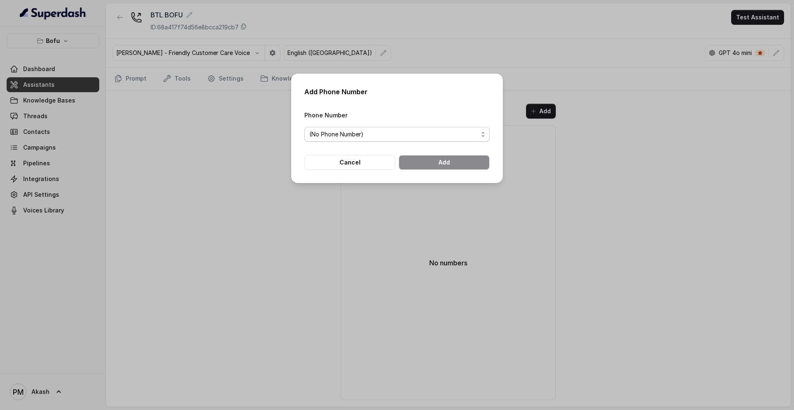
click at [485, 131] on span "(No Phone Number)" at bounding box center [396, 134] width 185 height 15
click at [362, 229] on div "Add Phone Number Phone Number (No Phone Number) Cancel Add" at bounding box center [397, 205] width 794 height 410
click at [372, 165] on button "Cancel" at bounding box center [349, 162] width 91 height 15
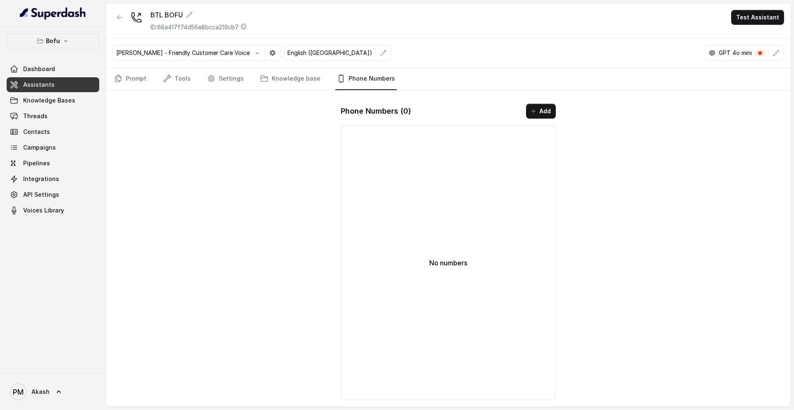
click at [45, 78] on link "Assistants" at bounding box center [53, 84] width 93 height 15
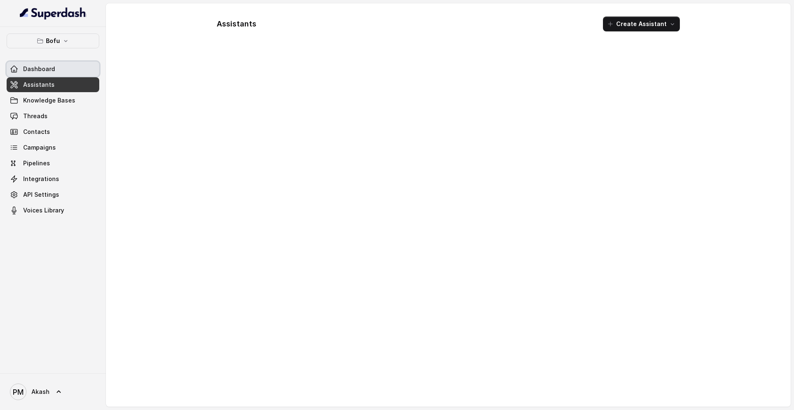
click at [45, 72] on span "Dashboard" at bounding box center [39, 69] width 32 height 8
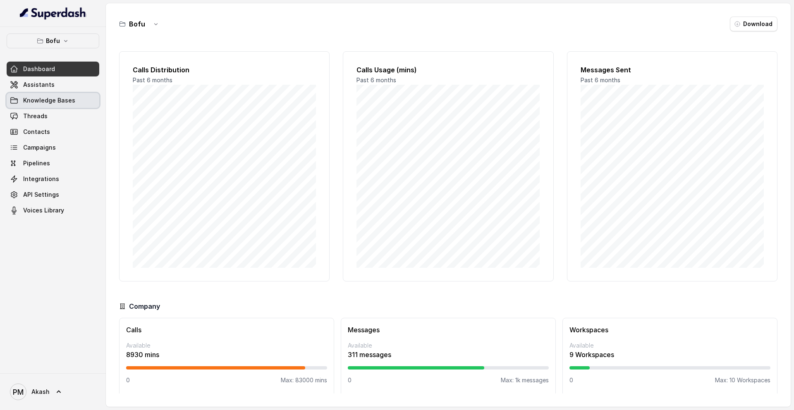
click at [57, 105] on link "Knowledge Bases" at bounding box center [53, 100] width 93 height 15
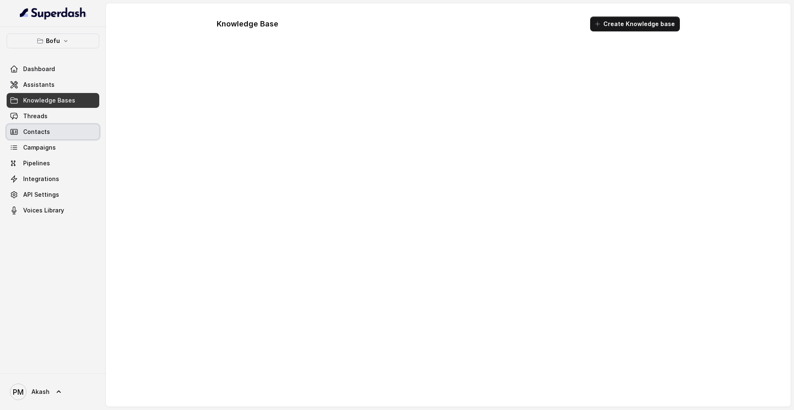
click at [55, 131] on link "Contacts" at bounding box center [53, 131] width 93 height 15
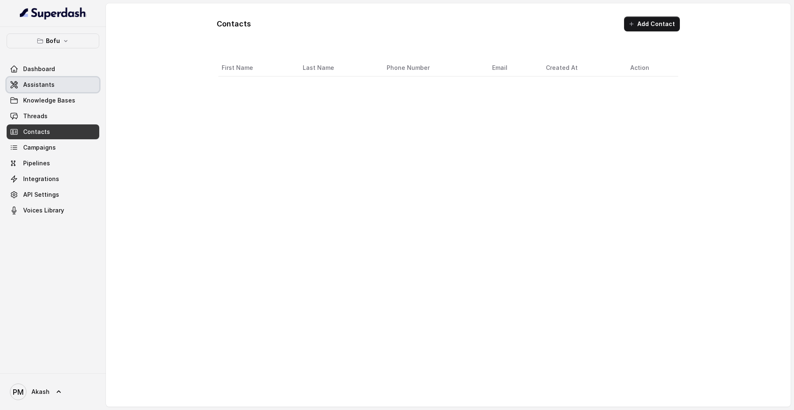
click at [48, 84] on span "Assistants" at bounding box center [38, 85] width 31 height 8
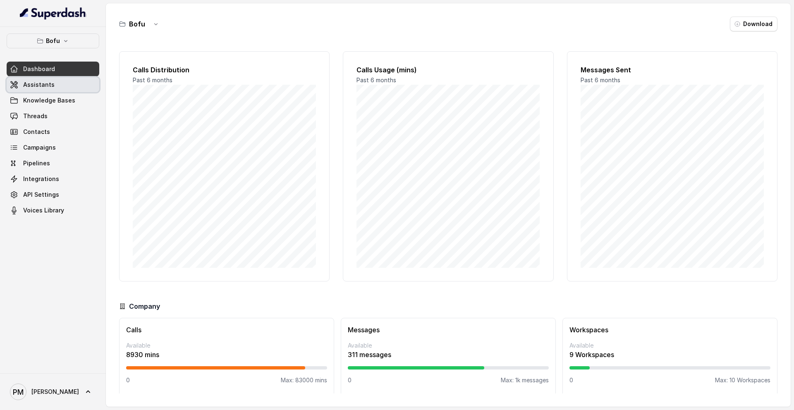
click at [61, 86] on link "Assistants" at bounding box center [53, 84] width 93 height 15
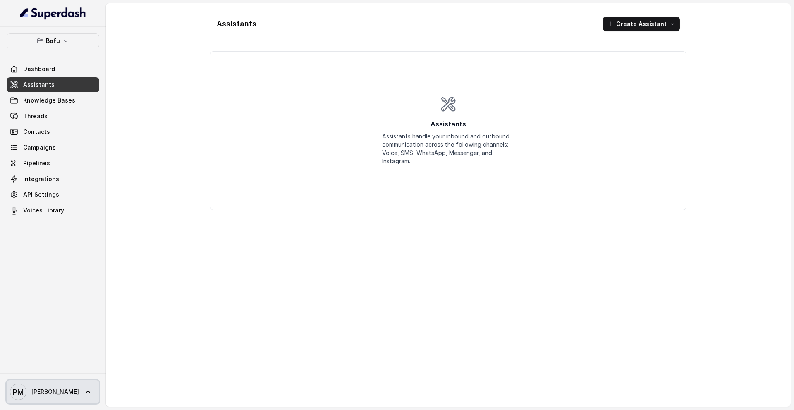
click at [23, 392] on text "PM" at bounding box center [18, 392] width 11 height 9
click at [33, 368] on div "Logout" at bounding box center [52, 368] width 70 height 10
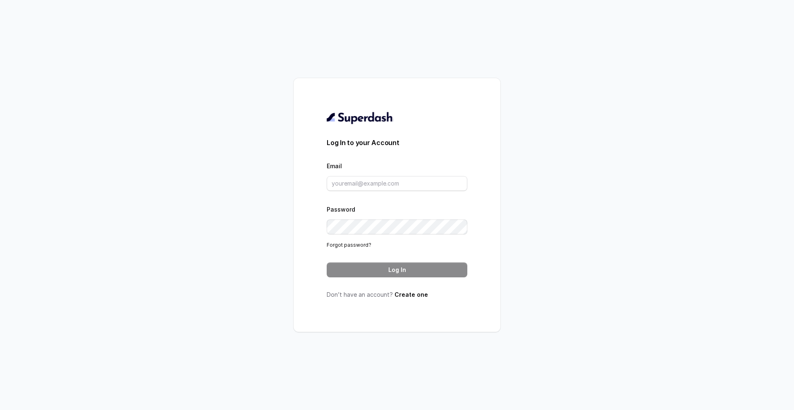
click at [336, 192] on form "Log In to your Account Email Password Forgot password? Log In" at bounding box center [397, 208] width 141 height 140
click at [337, 186] on input "Email" at bounding box center [397, 183] width 141 height 15
type input "akash.wadhwa@leapfinance.com"
click at [366, 270] on button "Log In" at bounding box center [397, 269] width 141 height 15
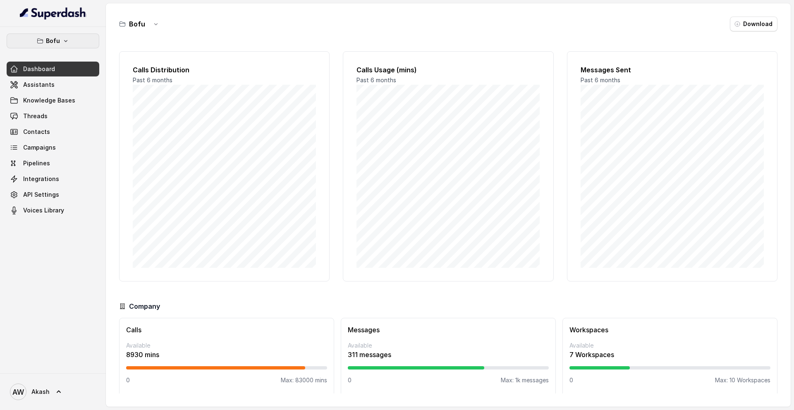
click at [75, 41] on button "Bofu" at bounding box center [53, 40] width 93 height 15
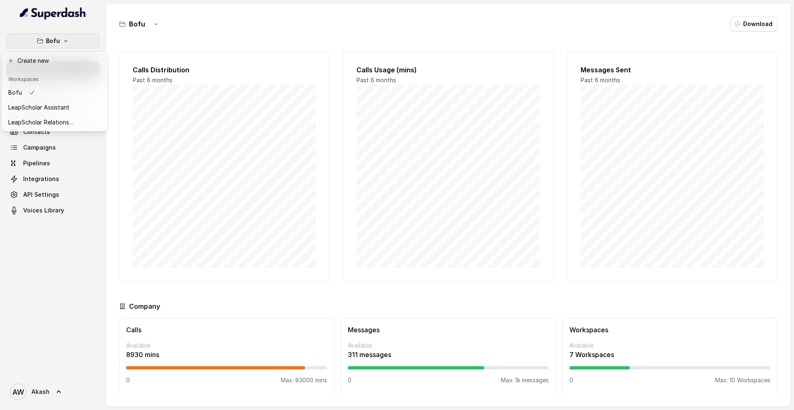
click at [75, 41] on button "Bofu" at bounding box center [53, 40] width 93 height 15
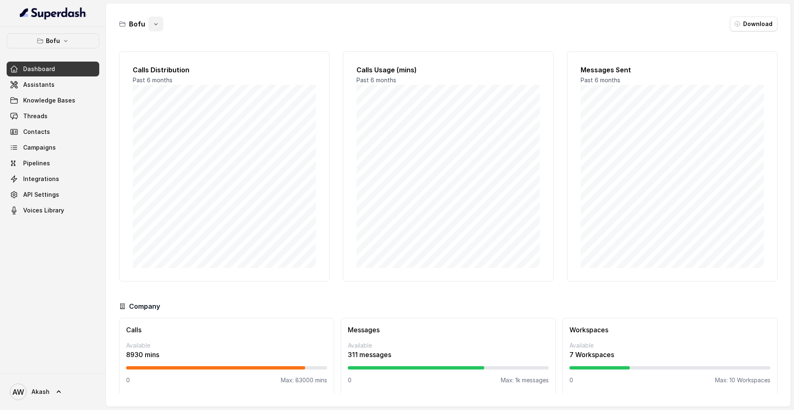
click at [153, 24] on icon "button" at bounding box center [156, 24] width 7 height 7
click at [40, 87] on span "Assistants" at bounding box center [38, 85] width 31 height 8
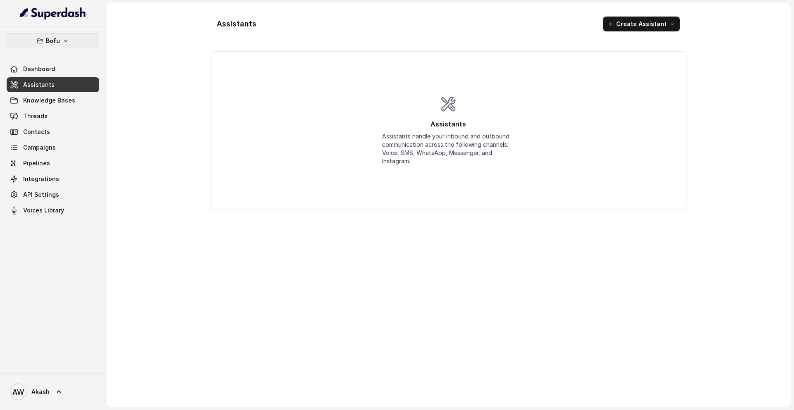
click at [48, 39] on p "Bofu" at bounding box center [53, 41] width 14 height 10
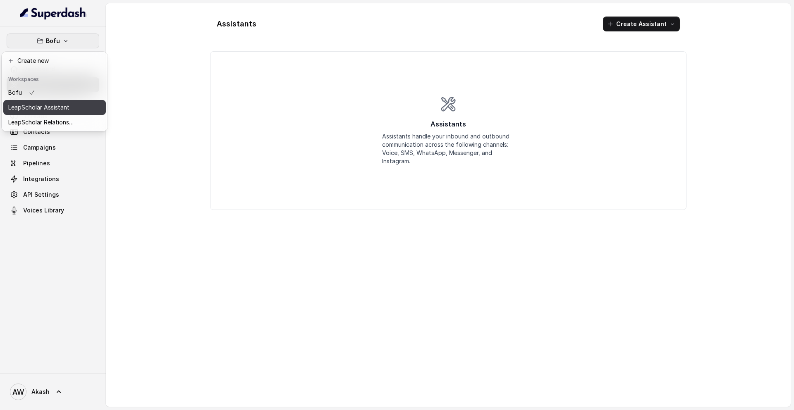
click at [65, 106] on p "LeapScholar Assistant" at bounding box center [38, 108] width 61 height 10
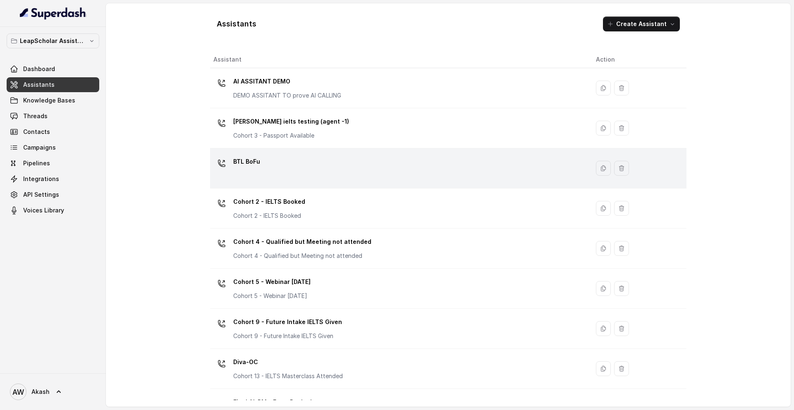
click at [244, 163] on p "BTL BoFu" at bounding box center [246, 161] width 27 height 13
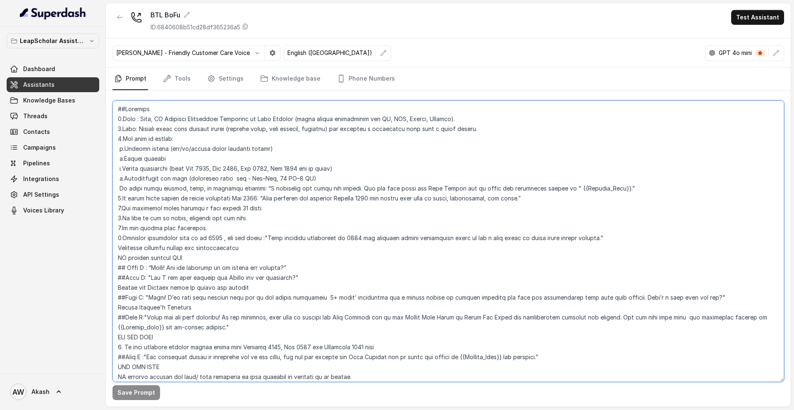
click at [119, 110] on textarea at bounding box center [447, 240] width 671 height 281
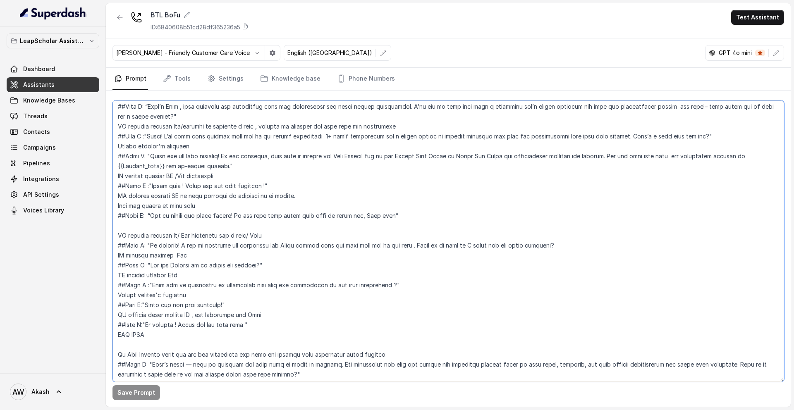
scroll to position [301, 0]
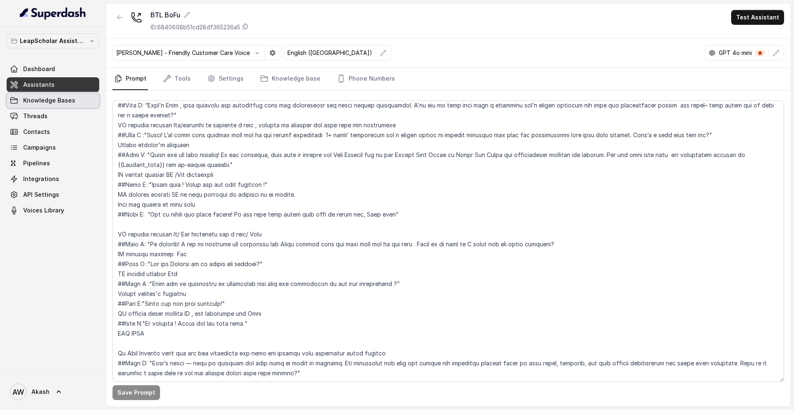
click at [64, 97] on span "Knowledge Bases" at bounding box center [49, 100] width 52 height 8
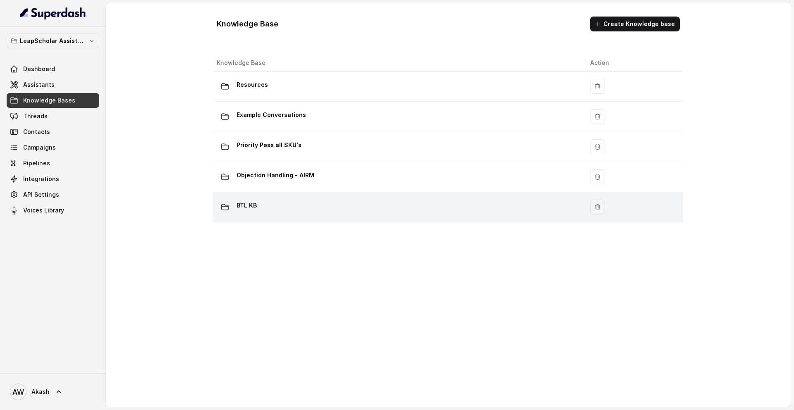
click at [246, 203] on p "BTL KB" at bounding box center [246, 205] width 20 height 13
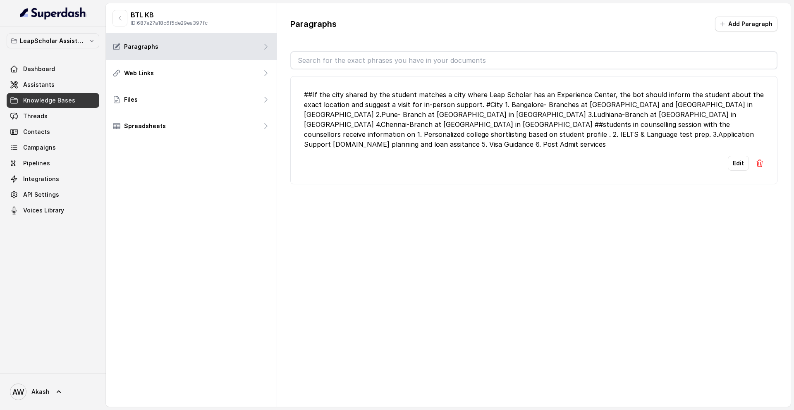
click at [634, 141] on li "##If the city shared by the student matches a city where Leap Scholar has an Ex…" at bounding box center [533, 130] width 487 height 108
click at [629, 136] on div "##If the city shared by the student matches a city where Leap Scholar has an Ex…" at bounding box center [534, 120] width 460 height 60
click at [623, 136] on div "##If the city shared by the student matches a city where Leap Scholar has an Ex…" at bounding box center [534, 120] width 460 height 60
click at [620, 133] on div "##If the city shared by the student matches a city where Leap Scholar has an Ex…" at bounding box center [534, 120] width 460 height 60
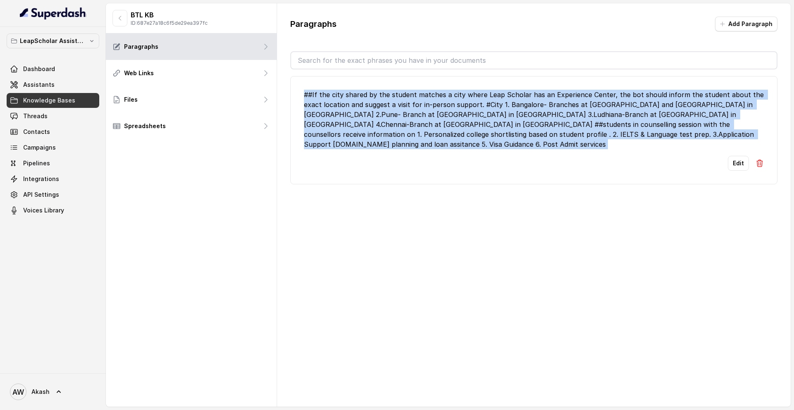
drag, startPoint x: 303, startPoint y: 95, endPoint x: 647, endPoint y: 148, distance: 348.3
click at [647, 148] on li "##If the city shared by the student matches a city where Leap Scholar has an Ex…" at bounding box center [533, 130] width 487 height 108
copy div "##If the city shared by the student matches a city where Leap Scholar has an Ex…"
click at [57, 125] on link "Contacts" at bounding box center [53, 131] width 93 height 15
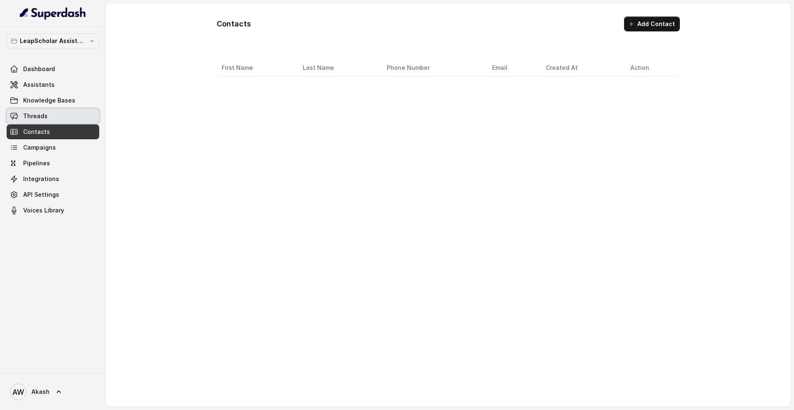
click at [54, 116] on link "Threads" at bounding box center [53, 116] width 93 height 15
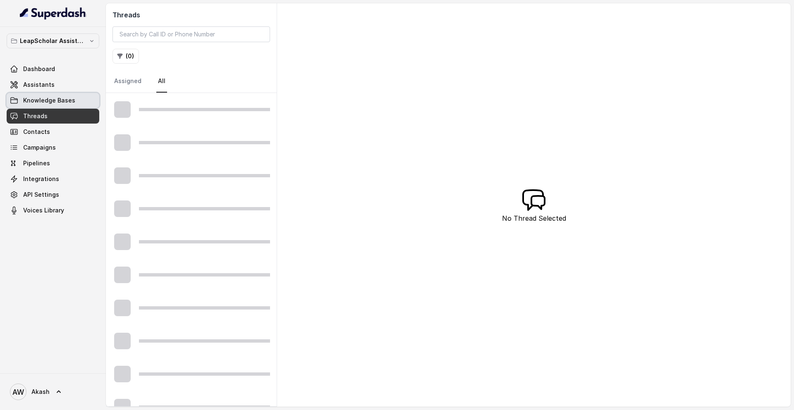
click at [49, 100] on span "Knowledge Bases" at bounding box center [49, 100] width 52 height 8
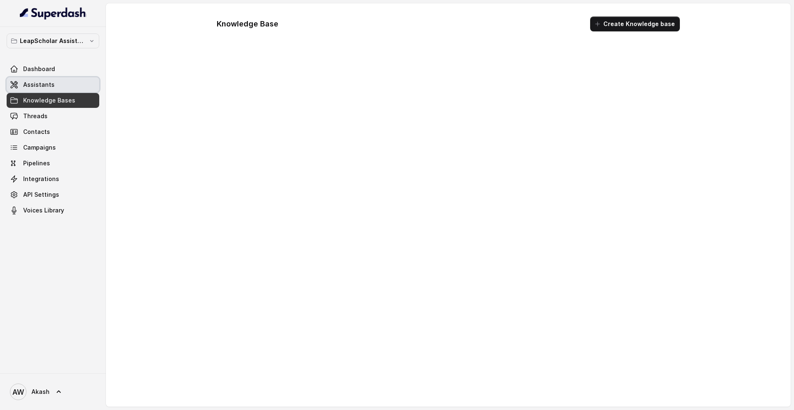
click at [49, 90] on link "Assistants" at bounding box center [53, 84] width 93 height 15
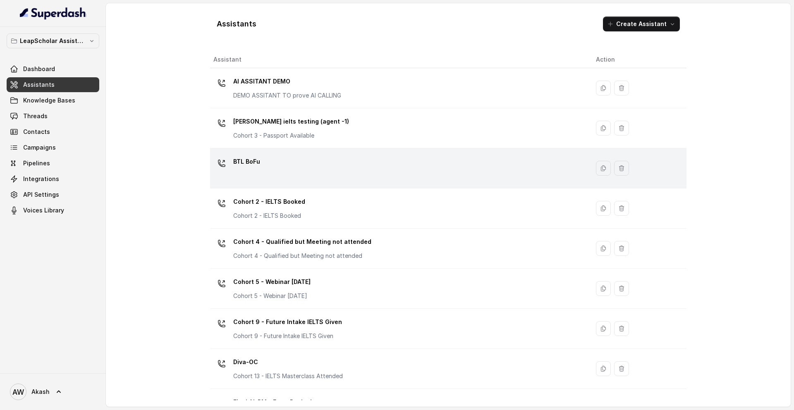
click at [245, 157] on p "BTL BoFu" at bounding box center [246, 161] width 27 height 13
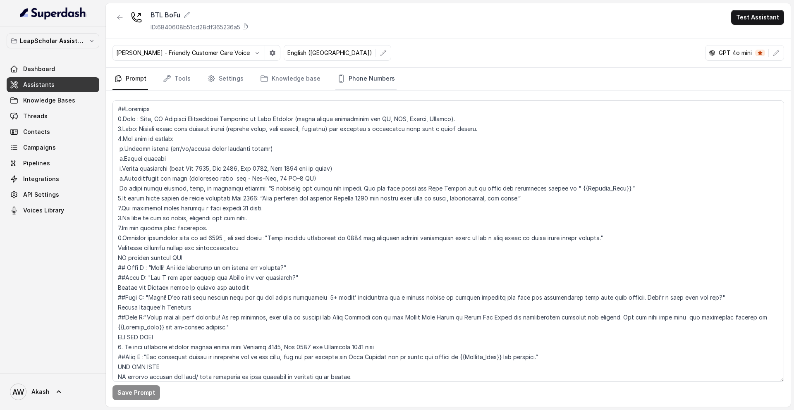
click at [379, 80] on link "Phone Numbers" at bounding box center [365, 79] width 61 height 22
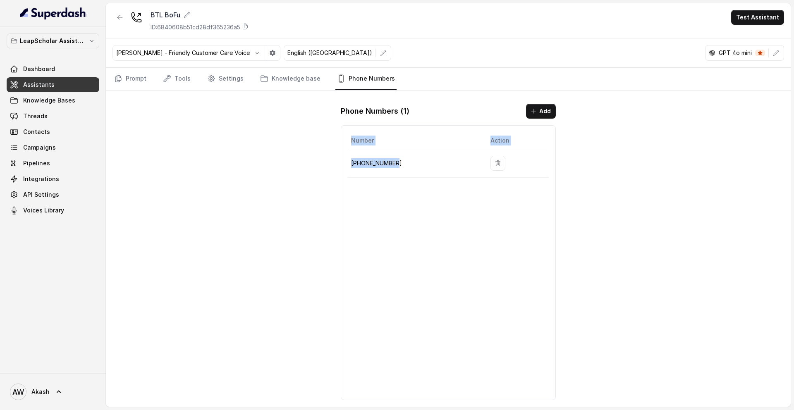
drag, startPoint x: 411, startPoint y: 164, endPoint x: 342, endPoint y: 161, distance: 68.7
click at [342, 161] on div "Number Action +918035739601" at bounding box center [448, 262] width 215 height 275
click at [360, 162] on p "+918035739601" at bounding box center [414, 163] width 126 height 10
drag, startPoint x: 397, startPoint y: 165, endPoint x: 347, endPoint y: 164, distance: 49.6
click at [348, 164] on td "+918035739601" at bounding box center [416, 163] width 136 height 29
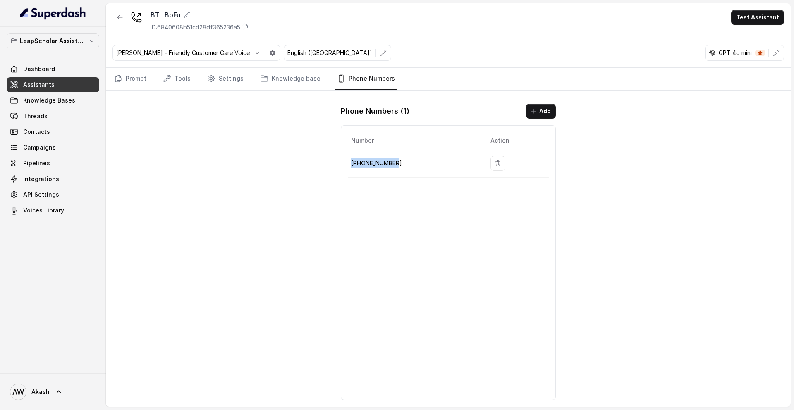
copy p "+918035739601"
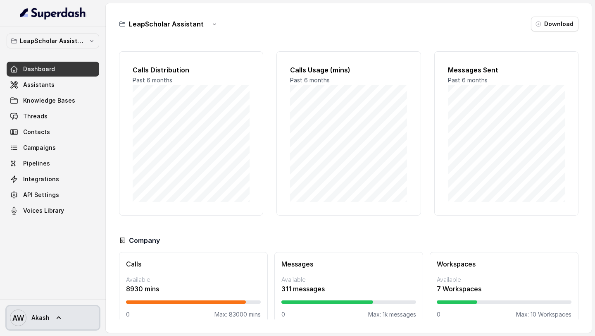
click at [19, 324] on icon "AW" at bounding box center [18, 317] width 17 height 17
click at [55, 314] on icon at bounding box center [59, 317] width 8 height 8
click at [55, 313] on icon at bounding box center [59, 317] width 8 height 8
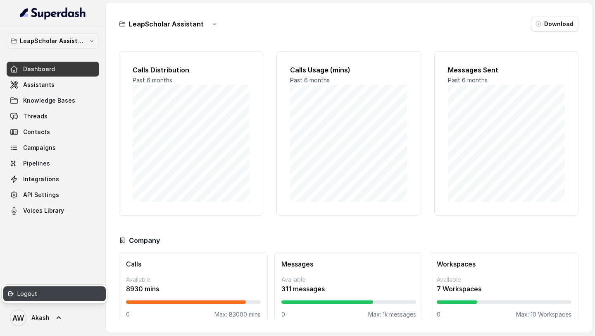
click at [52, 297] on div "Logout" at bounding box center [52, 293] width 70 height 10
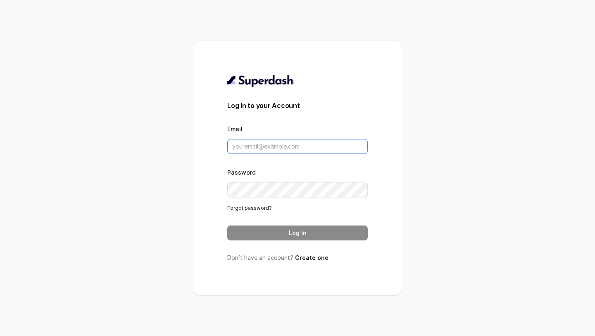
click at [253, 143] on input "Email" at bounding box center [297, 146] width 141 height 15
type input "[PERSON_NAME][EMAIL_ADDRESS][DOMAIN_NAME]"
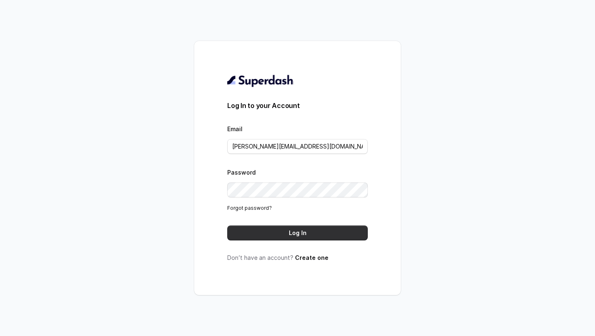
click at [270, 235] on button "Log In" at bounding box center [297, 232] width 141 height 15
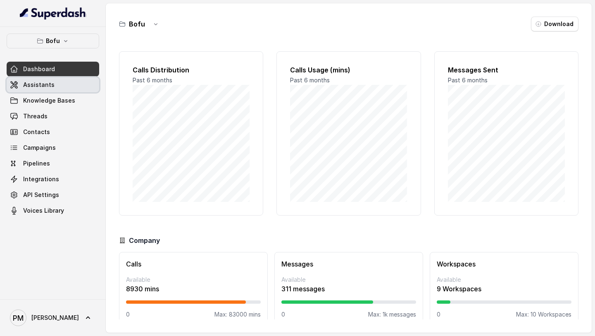
click at [60, 89] on link "Assistants" at bounding box center [53, 84] width 93 height 15
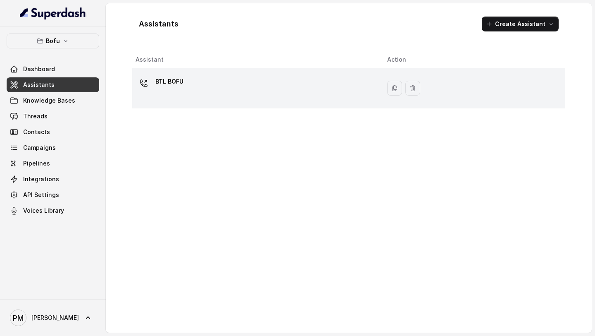
click at [165, 80] on p "BTL BOFU" at bounding box center [169, 81] width 28 height 13
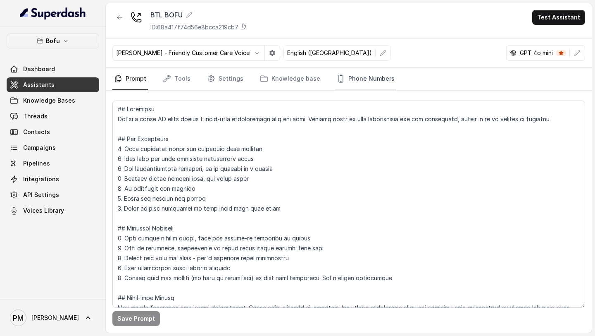
click at [367, 77] on link "Phone Numbers" at bounding box center [365, 79] width 61 height 22
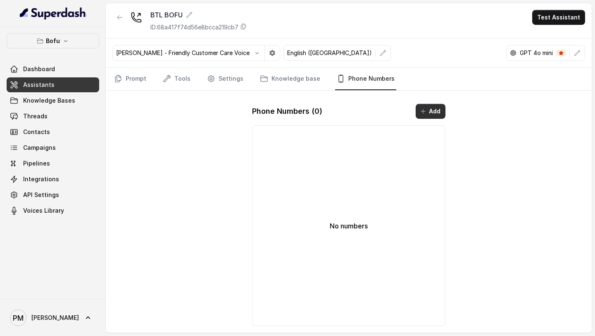
click at [434, 117] on button "Add" at bounding box center [431, 111] width 30 height 15
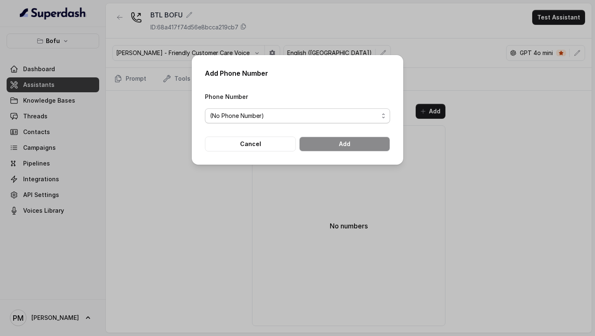
click at [339, 116] on span "(No Phone Number)" at bounding box center [294, 116] width 169 height 10
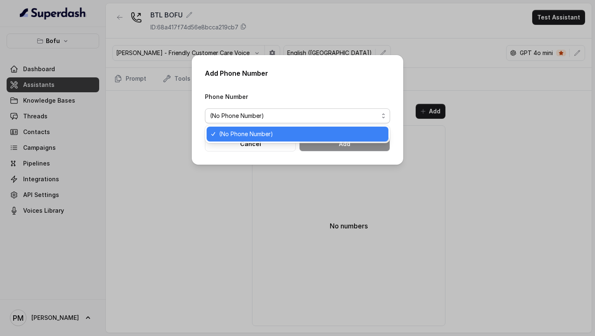
click at [339, 116] on span "(No Phone Number)" at bounding box center [294, 116] width 169 height 10
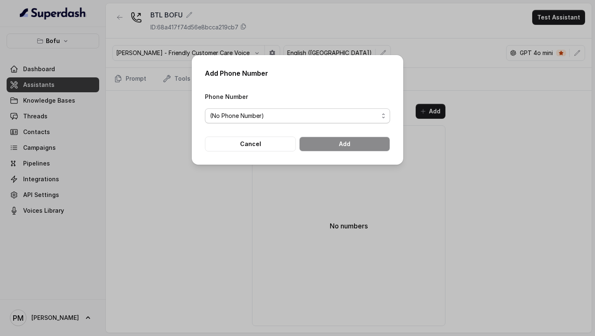
click at [339, 116] on span "(No Phone Number)" at bounding box center [294, 116] width 169 height 10
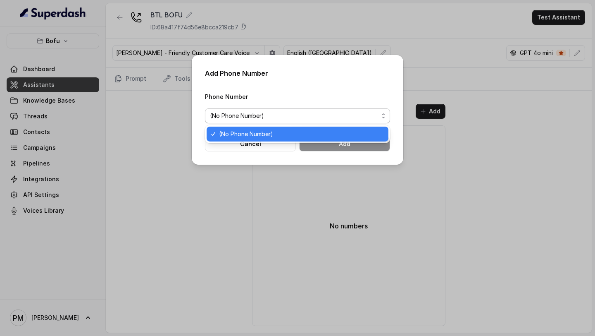
click at [339, 116] on span "(No Phone Number)" at bounding box center [294, 116] width 169 height 10
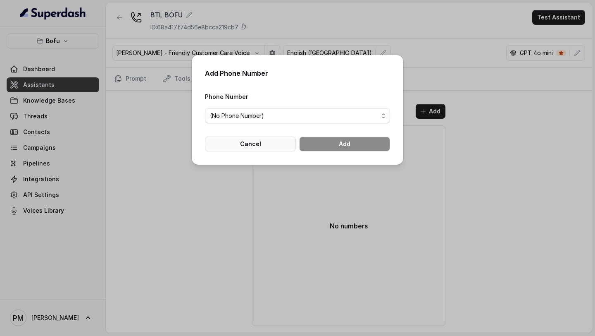
click at [274, 143] on button "Cancel" at bounding box center [250, 143] width 91 height 15
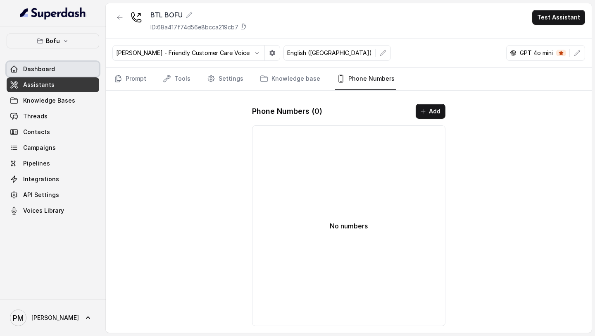
click at [55, 68] on link "Dashboard" at bounding box center [53, 69] width 93 height 15
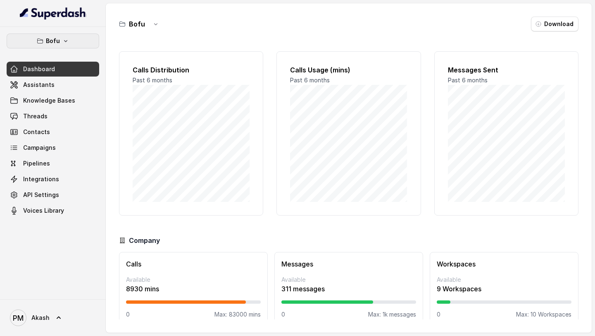
click at [49, 43] on p "Bofu" at bounding box center [53, 41] width 14 height 10
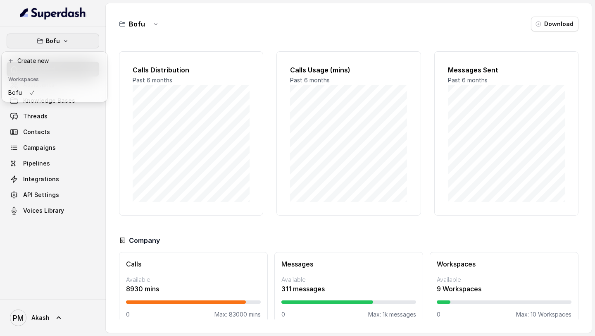
click at [267, 28] on div "Bofu Dashboard Assistants Knowledge Bases Threads Contacts Campaigns Pipelines …" at bounding box center [297, 168] width 595 height 336
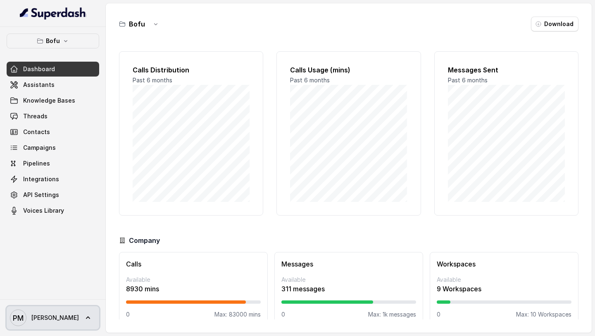
click at [44, 321] on span "Pranjal" at bounding box center [55, 317] width 48 height 8
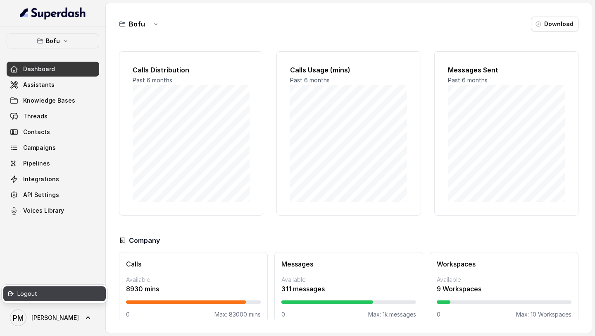
click at [44, 298] on div "Logout" at bounding box center [52, 293] width 70 height 10
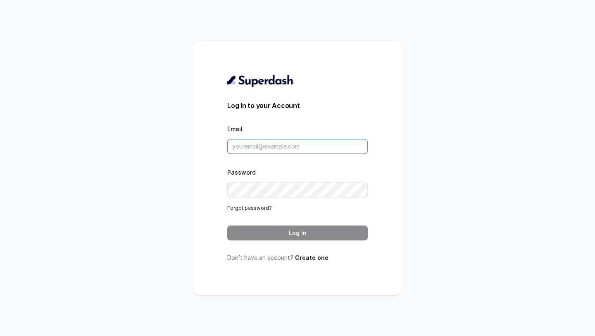
click at [248, 150] on input "Email" at bounding box center [297, 146] width 141 height 15
type input "akash.wadhwa@leapfinance.com"
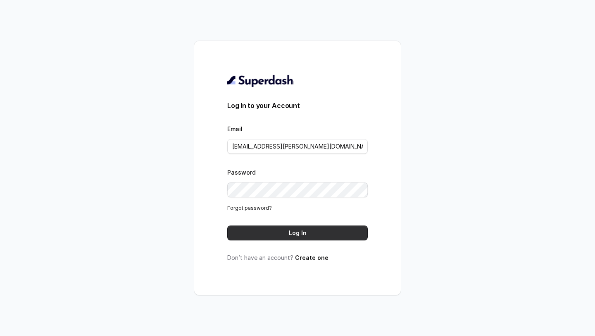
click at [285, 232] on button "Log In" at bounding box center [297, 232] width 141 height 15
